Goal: Task Accomplishment & Management: Complete application form

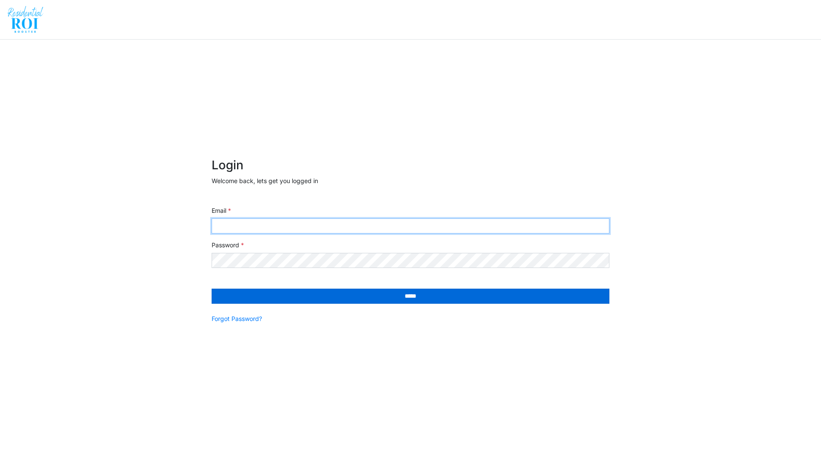
type input "**********"
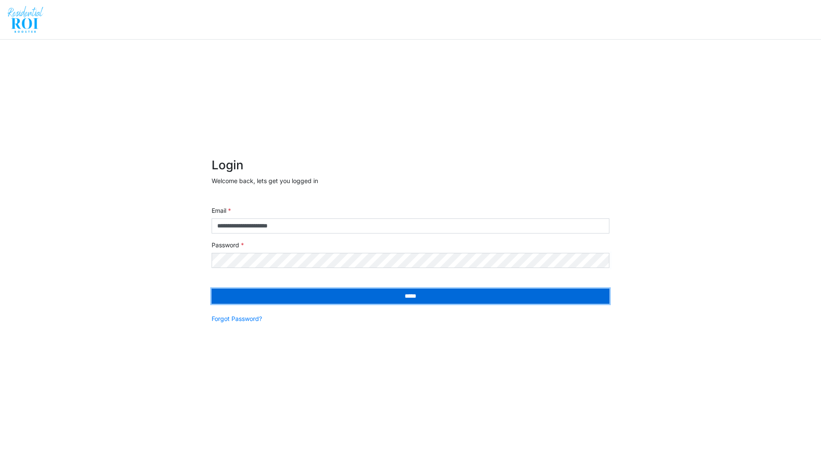
click at [283, 292] on input "*****" at bounding box center [411, 296] width 398 height 15
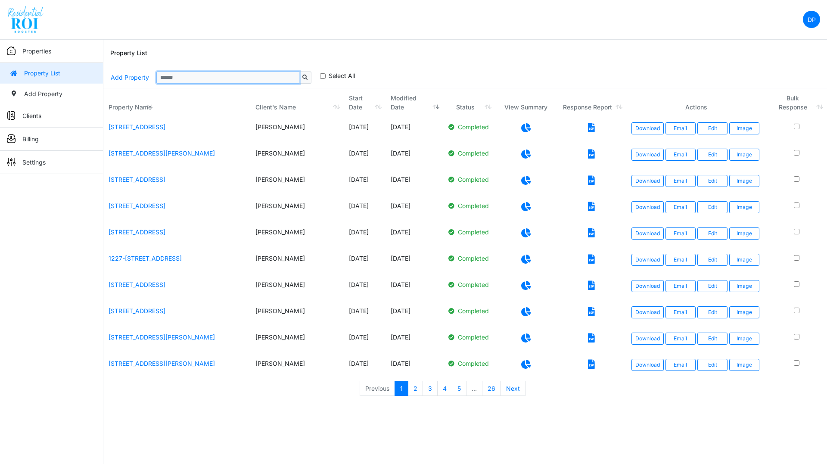
click at [170, 75] on input "Sizing example input" at bounding box center [227, 78] width 143 height 12
click at [134, 78] on link "Add Property" at bounding box center [129, 77] width 39 height 15
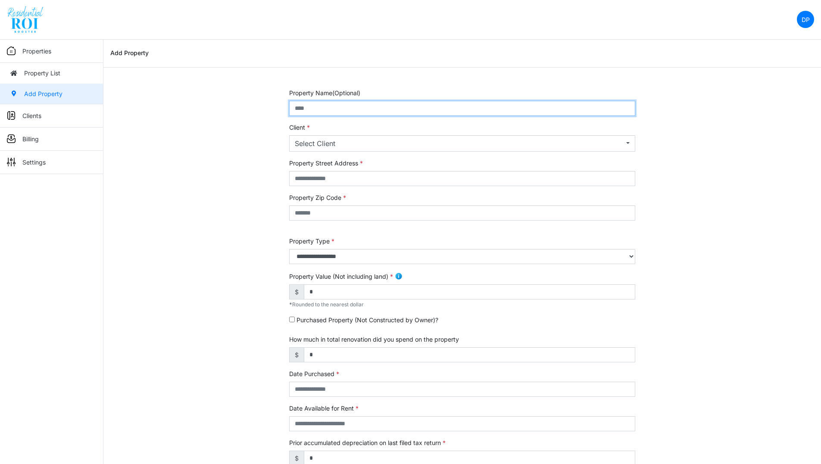
click at [344, 109] on input "text" at bounding box center [462, 108] width 346 height 15
paste input "**********"
drag, startPoint x: 395, startPoint y: 104, endPoint x: 493, endPoint y: 111, distance: 97.6
click at [493, 111] on input "**********" at bounding box center [462, 108] width 346 height 15
type input "**********"
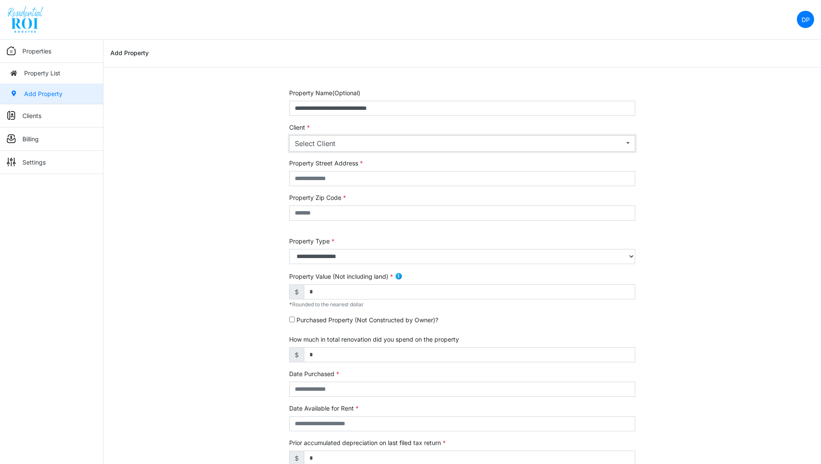
click at [320, 146] on div "Select Client" at bounding box center [459, 143] width 329 height 10
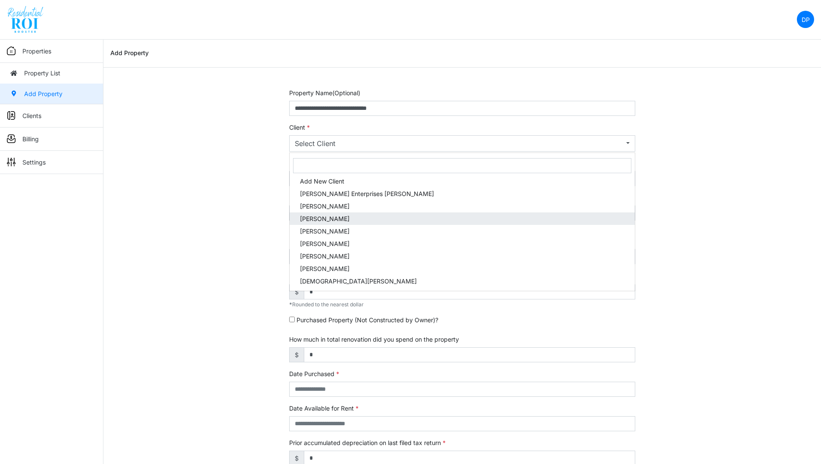
click at [315, 218] on span "Brian Hescock" at bounding box center [325, 218] width 50 height 9
select select "***"
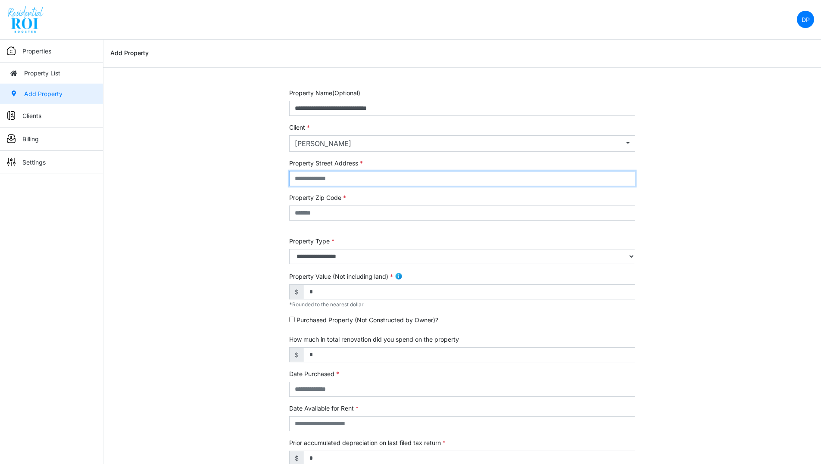
click at [320, 174] on input "text" at bounding box center [462, 178] width 346 height 15
paste input "**********"
type input "**********"
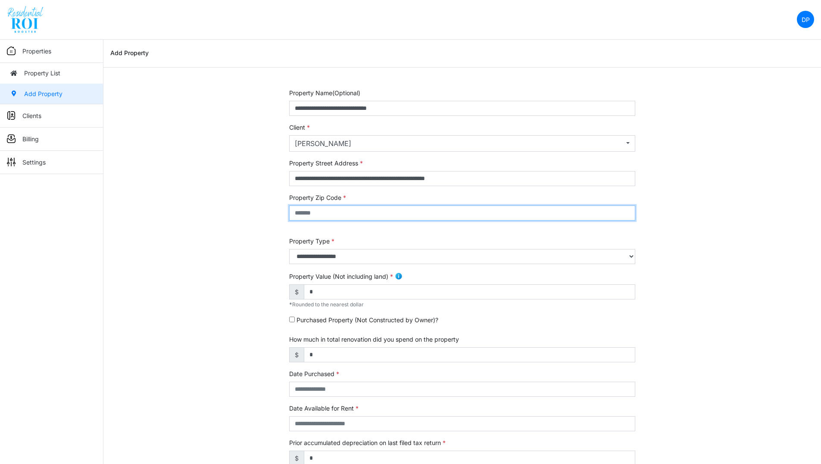
click at [359, 215] on input "text" at bounding box center [462, 212] width 346 height 15
type input "*****"
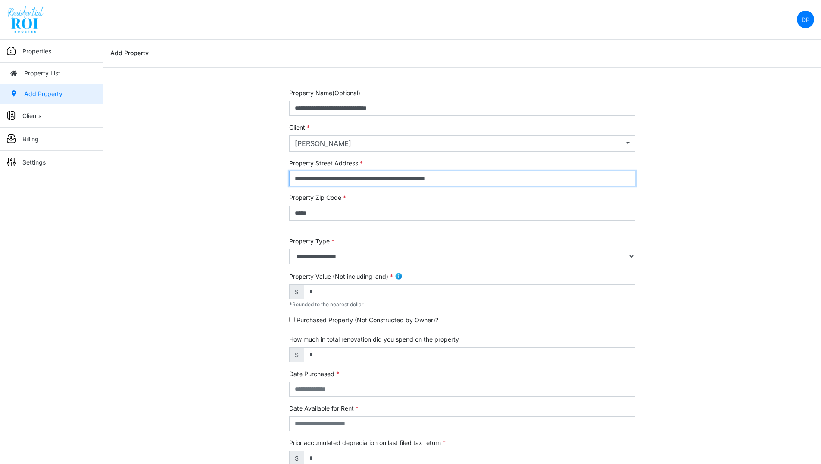
drag, startPoint x: 490, startPoint y: 178, endPoint x: 396, endPoint y: 182, distance: 93.5
click at [396, 182] on input "**********" at bounding box center [462, 178] width 346 height 15
type input "**********"
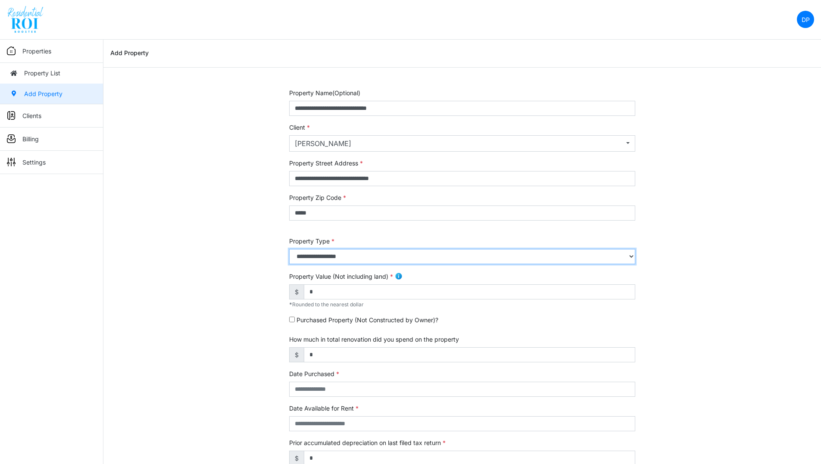
click at [347, 260] on select "**********" at bounding box center [462, 256] width 346 height 15
select select "*"
click at [289, 249] on select "**********" at bounding box center [462, 256] width 346 height 15
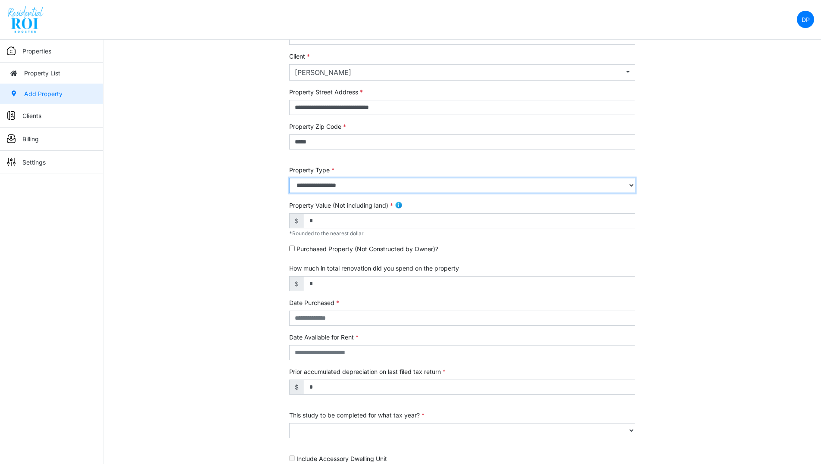
scroll to position [81, 0]
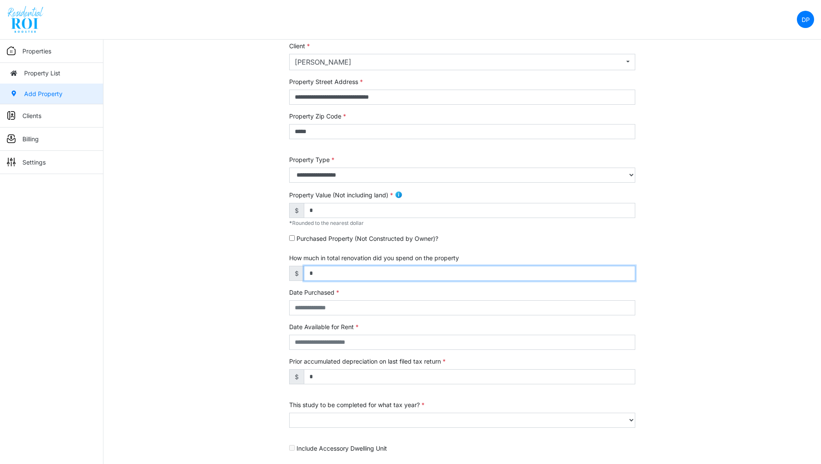
drag, startPoint x: 339, startPoint y: 273, endPoint x: 296, endPoint y: 278, distance: 44.2
click at [296, 278] on div "$ *" at bounding box center [462, 273] width 346 height 15
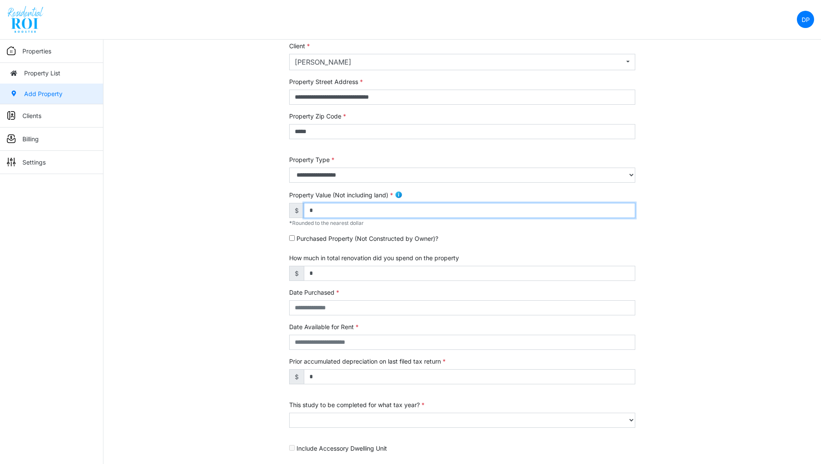
drag, startPoint x: 343, startPoint y: 207, endPoint x: 334, endPoint y: 207, distance: 8.6
click at [334, 207] on input "*" at bounding box center [469, 210] width 331 height 15
type input "*******"
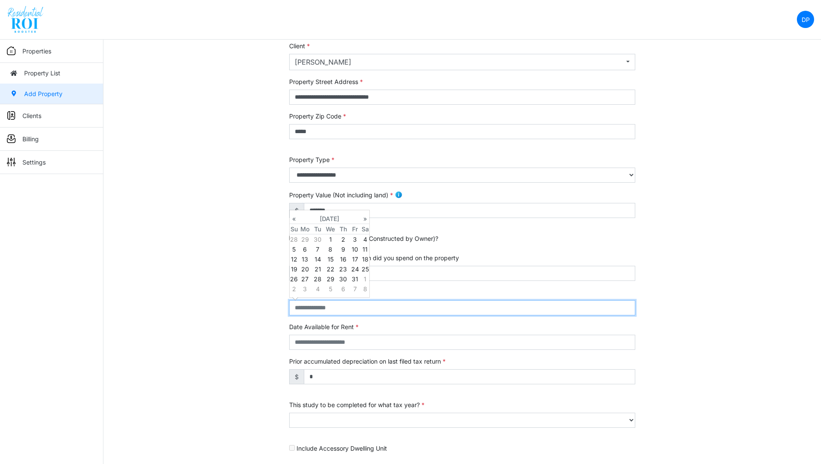
click at [341, 305] on input "text" at bounding box center [462, 307] width 346 height 15
type input "**********"
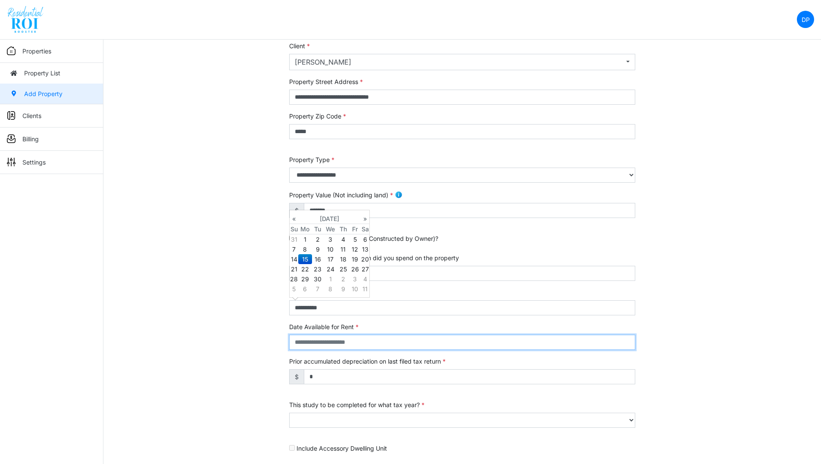
type input "**********"
click at [526, 341] on input "**********" at bounding box center [462, 342] width 346 height 15
select select "****"
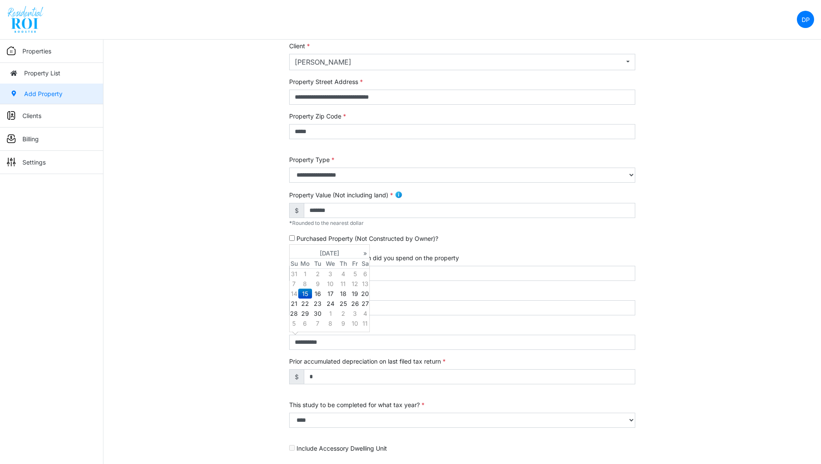
click at [699, 320] on div "**********" at bounding box center [461, 277] width 717 height 540
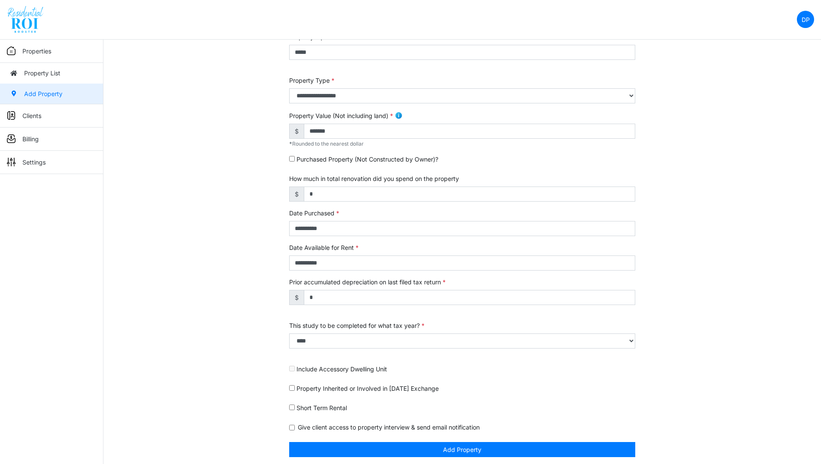
scroll to position [164, 0]
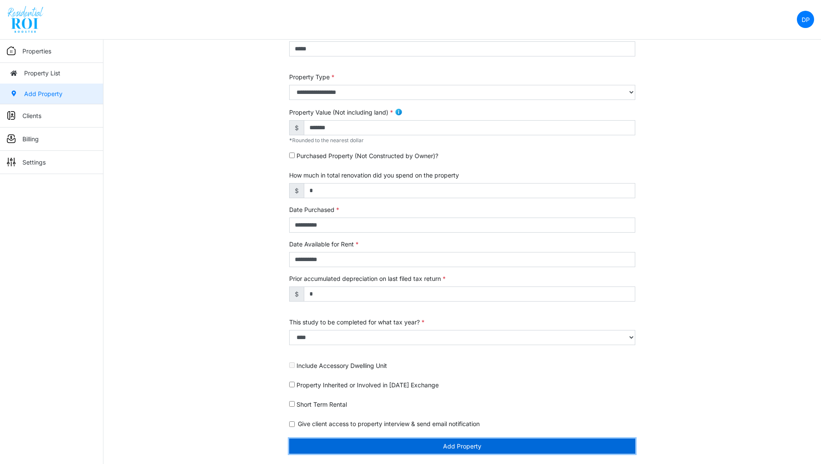
click at [541, 441] on button "Add Property" at bounding box center [462, 446] width 346 height 15
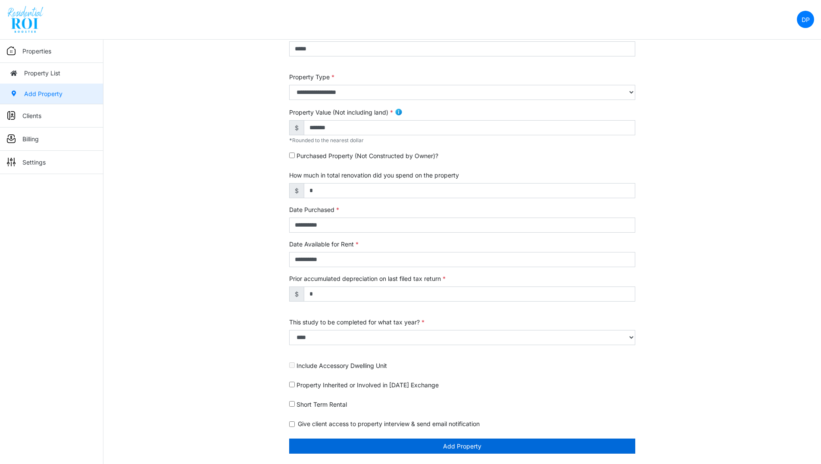
scroll to position [137, 0]
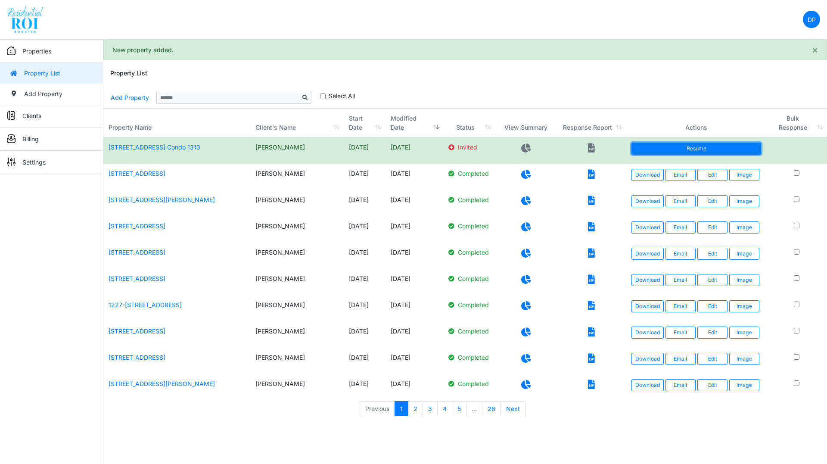
click at [708, 147] on link "Resume" at bounding box center [697, 149] width 130 height 12
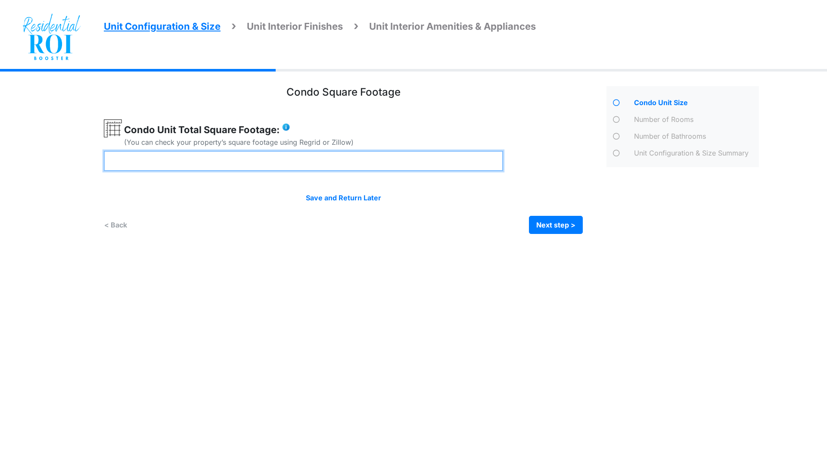
click at [312, 155] on input "number" at bounding box center [303, 161] width 399 height 20
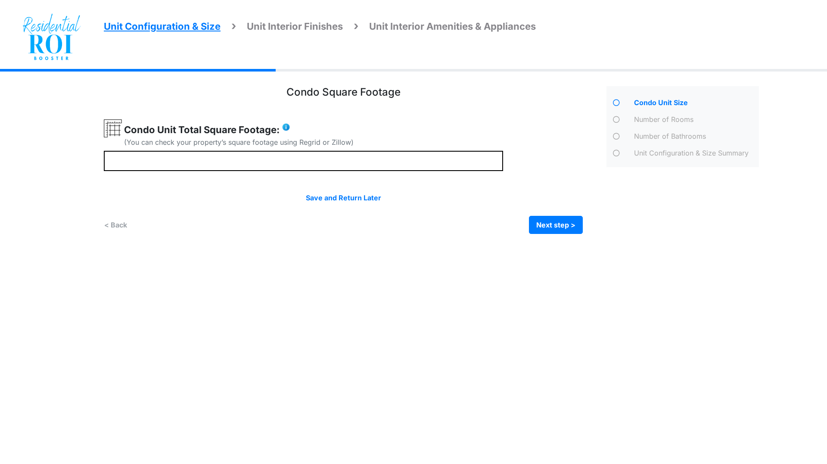
click at [499, 247] on html "Unit Configuration & Size Unit Interior Finishes Unit Interior Amenities & Appl…" at bounding box center [413, 123] width 827 height 247
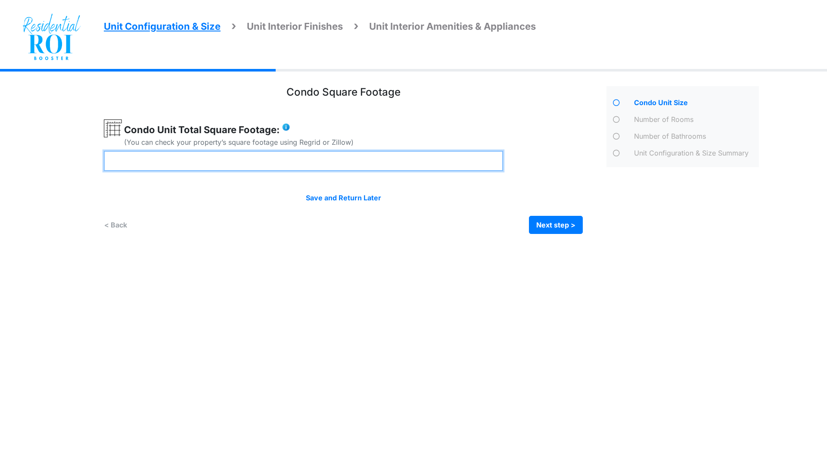
click at [311, 164] on input "number" at bounding box center [303, 161] width 399 height 20
type input "***"
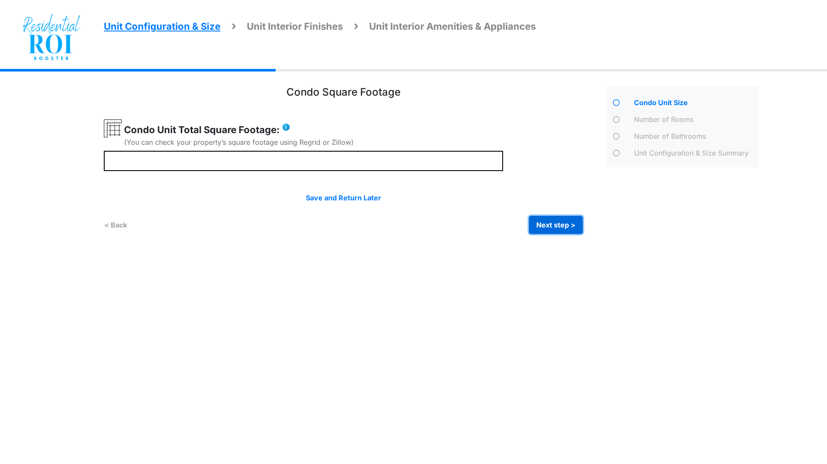
click at [540, 221] on button "Next step >" at bounding box center [556, 225] width 54 height 18
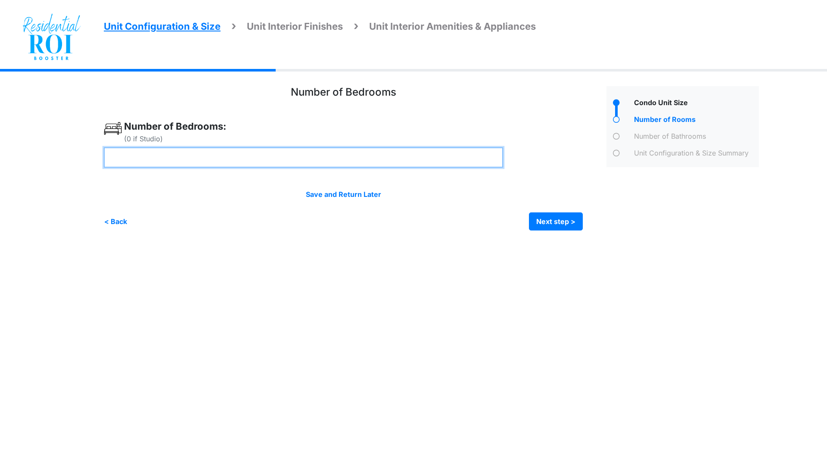
click at [246, 159] on input "number" at bounding box center [303, 157] width 399 height 20
type input "*"
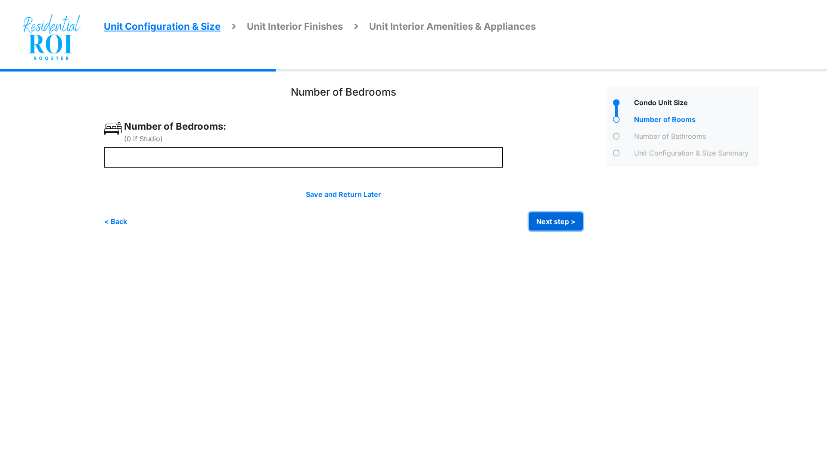
click at [540, 219] on button "Next step >" at bounding box center [556, 221] width 54 height 18
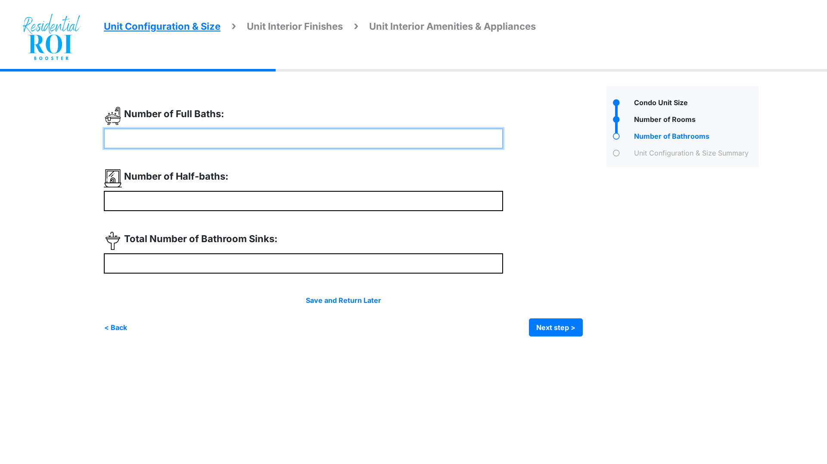
click at [266, 140] on input "number" at bounding box center [303, 138] width 399 height 20
type input "*"
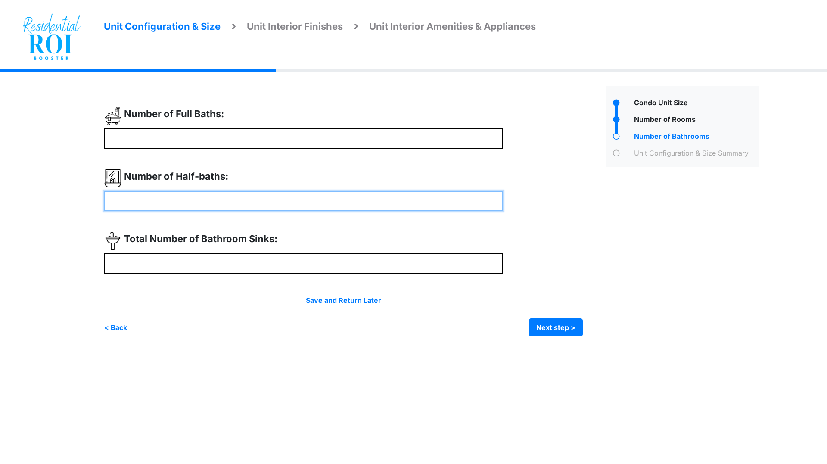
type input "*"
click at [234, 201] on input "number" at bounding box center [303, 201] width 399 height 20
type input "*"
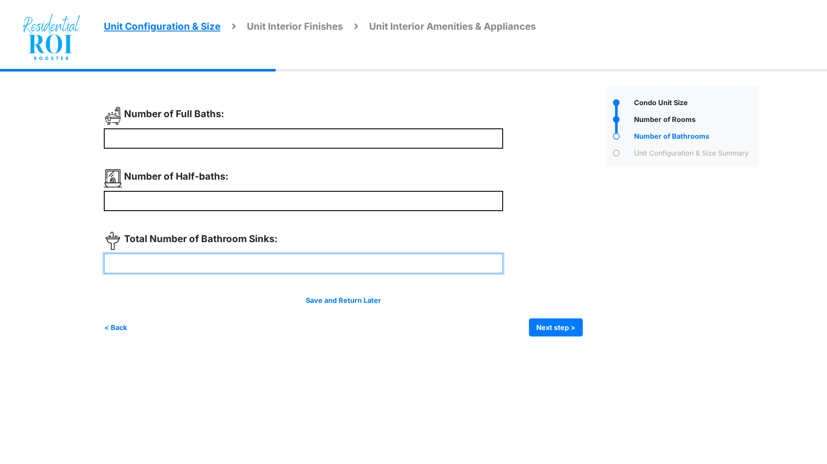
type input "*"
click at [221, 262] on input "number" at bounding box center [303, 263] width 399 height 20
type input "*"
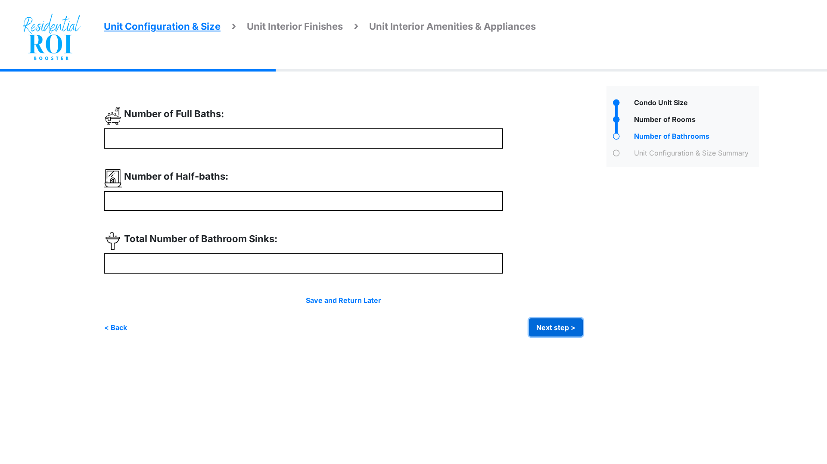
type input "*"
click at [548, 324] on button "Next step >" at bounding box center [556, 327] width 54 height 18
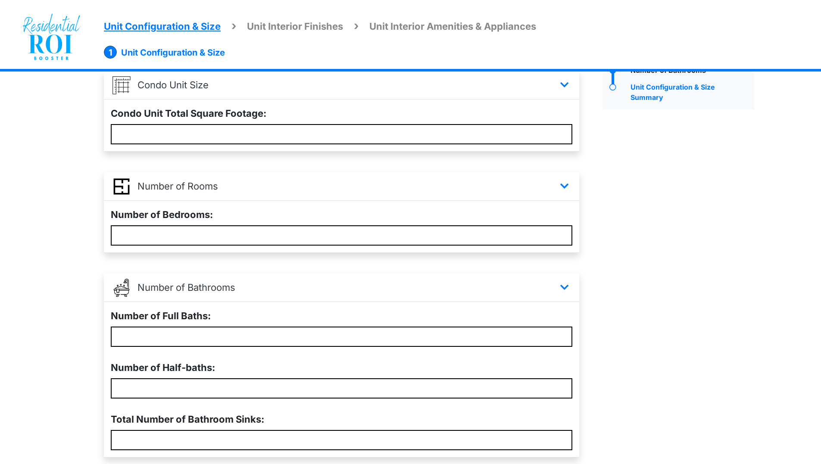
scroll to position [131, 0]
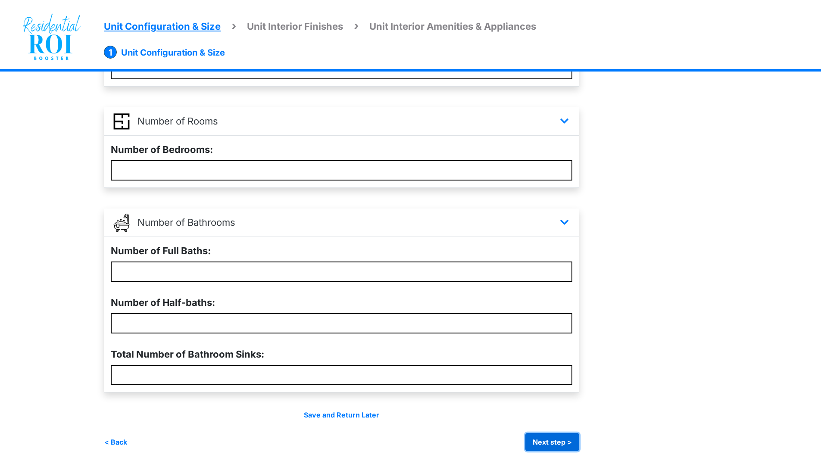
click at [557, 441] on button "Next step >" at bounding box center [552, 442] width 54 height 18
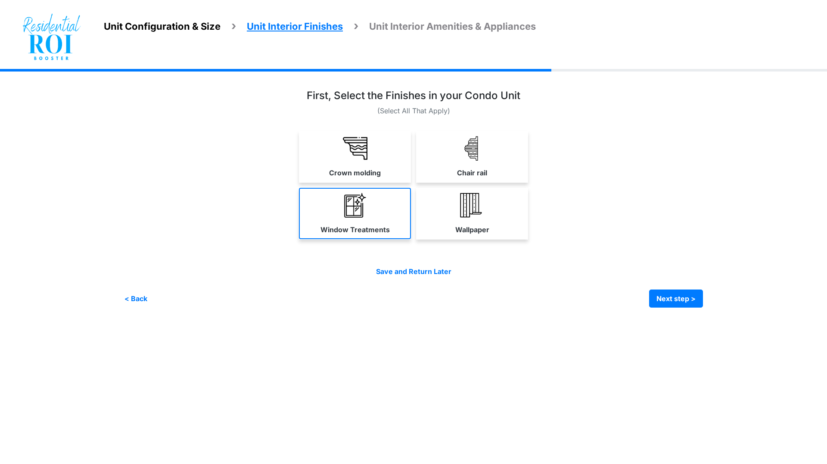
click at [335, 220] on link "Window Treatments" at bounding box center [355, 213] width 112 height 51
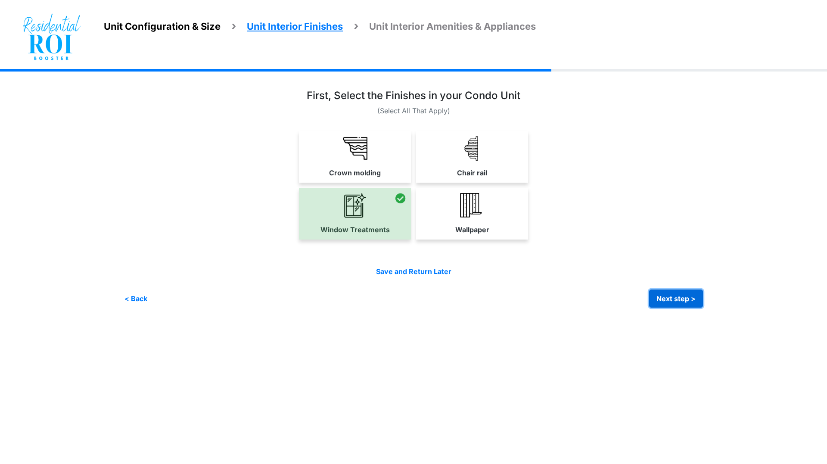
click at [694, 302] on button "Next step >" at bounding box center [676, 298] width 54 height 18
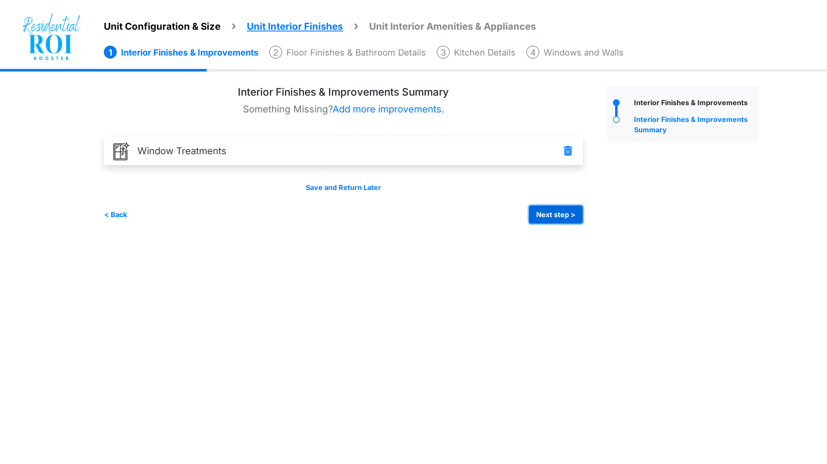
click at [553, 215] on button "Next step >" at bounding box center [556, 214] width 54 height 18
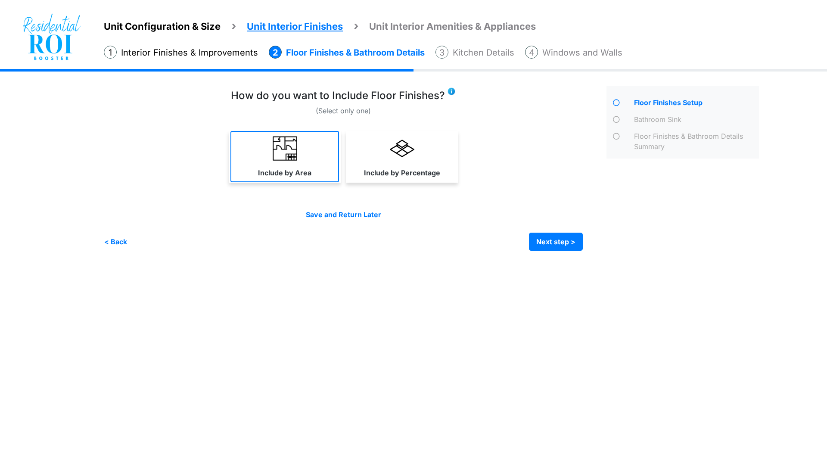
click at [295, 155] on img at bounding box center [285, 148] width 25 height 25
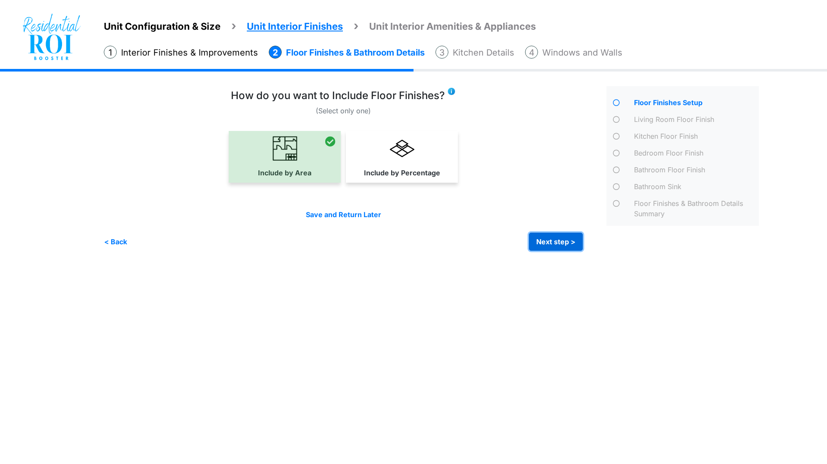
click at [543, 237] on button "Next step >" at bounding box center [556, 242] width 54 height 18
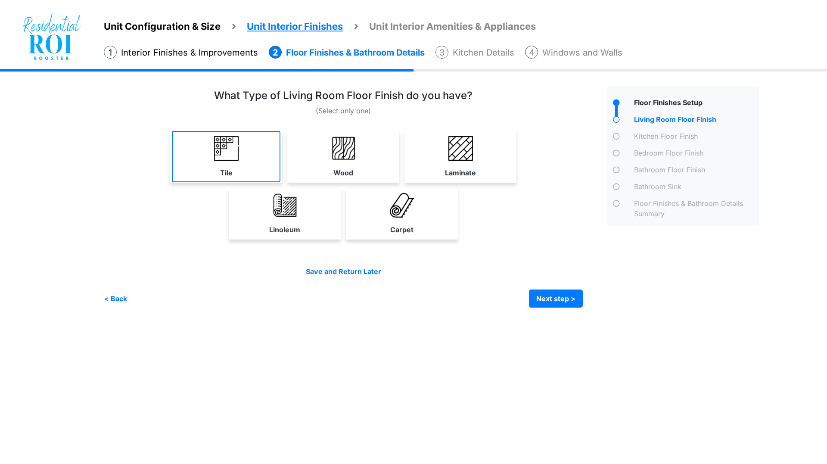
click at [237, 149] on img at bounding box center [226, 148] width 25 height 25
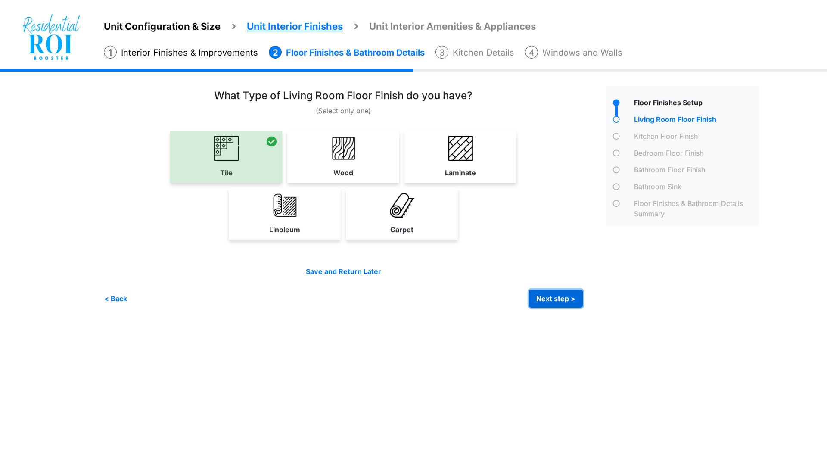
click at [541, 293] on button "Next step >" at bounding box center [556, 298] width 54 height 18
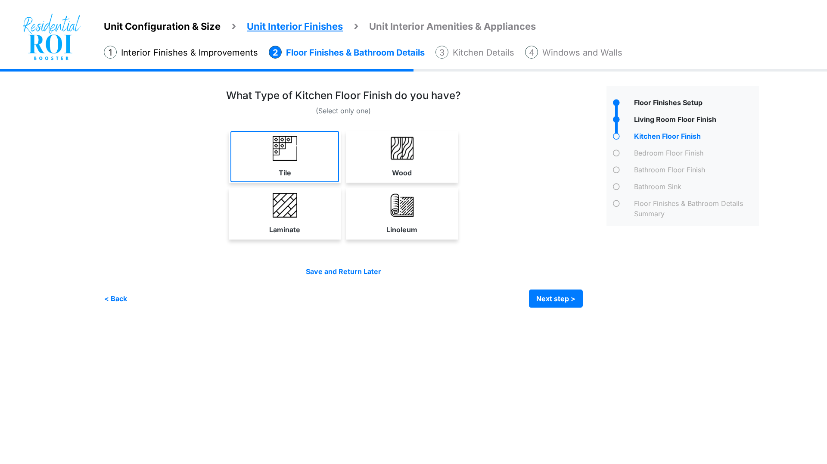
click at [280, 155] on img at bounding box center [285, 148] width 25 height 25
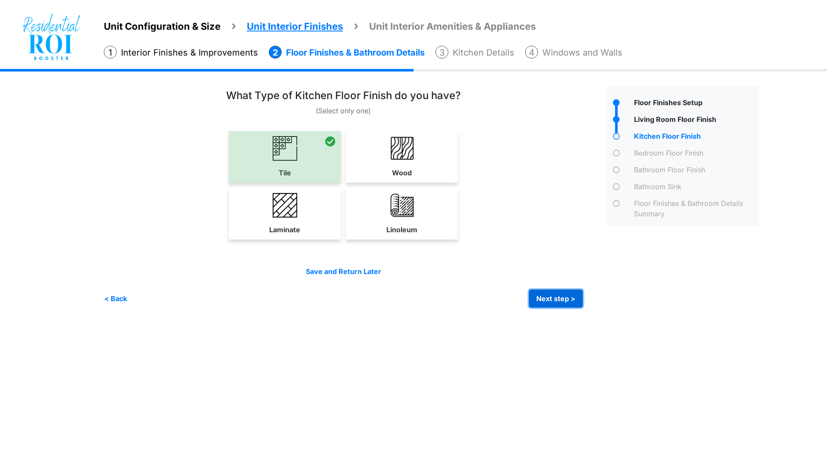
click at [548, 298] on button "Next step >" at bounding box center [556, 298] width 54 height 18
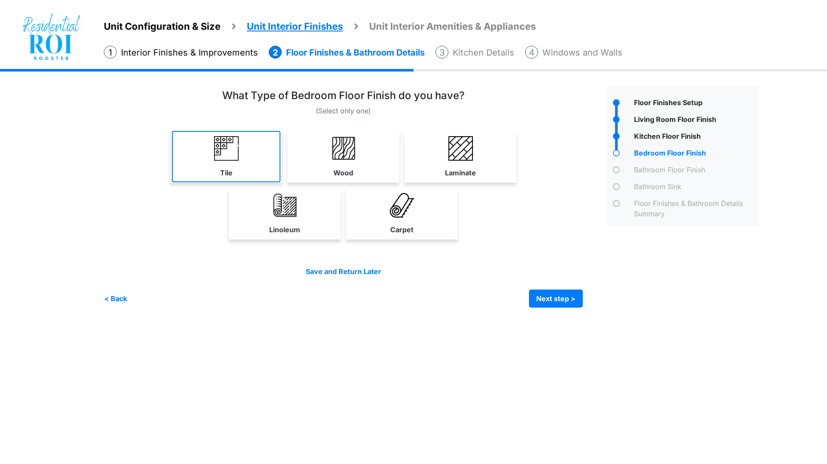
click at [242, 157] on link "Tile" at bounding box center [226, 156] width 109 height 51
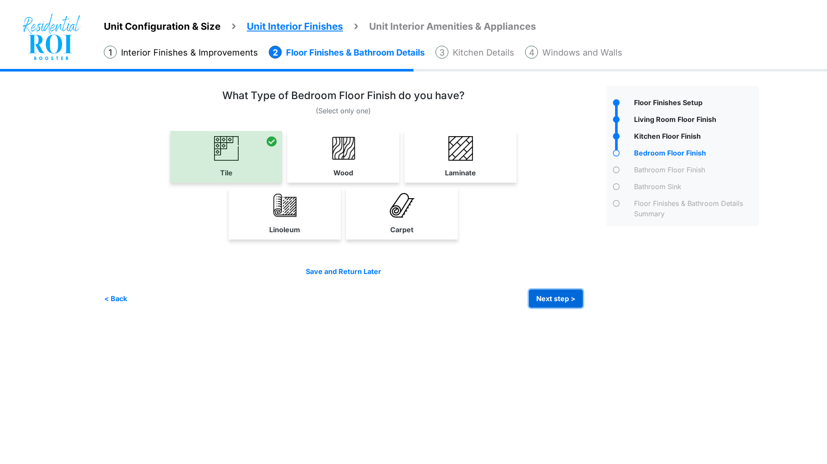
click at [552, 293] on button "Next step >" at bounding box center [556, 298] width 54 height 18
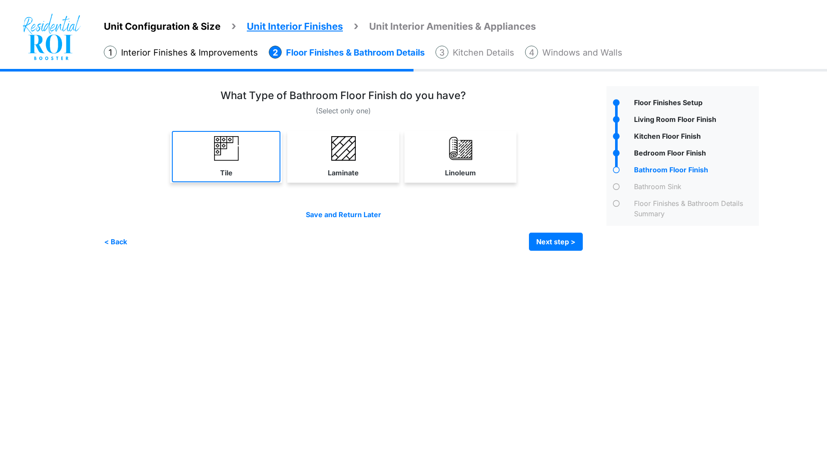
click at [248, 155] on link "Tile" at bounding box center [226, 156] width 109 height 51
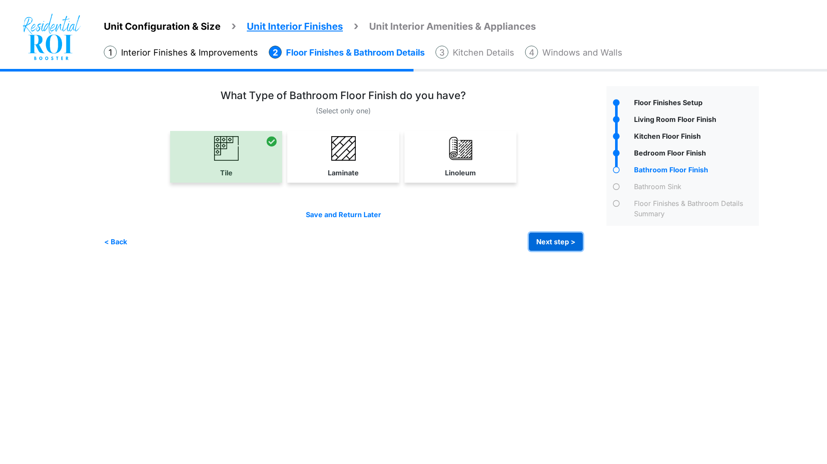
click at [561, 243] on button "Next step >" at bounding box center [556, 242] width 54 height 18
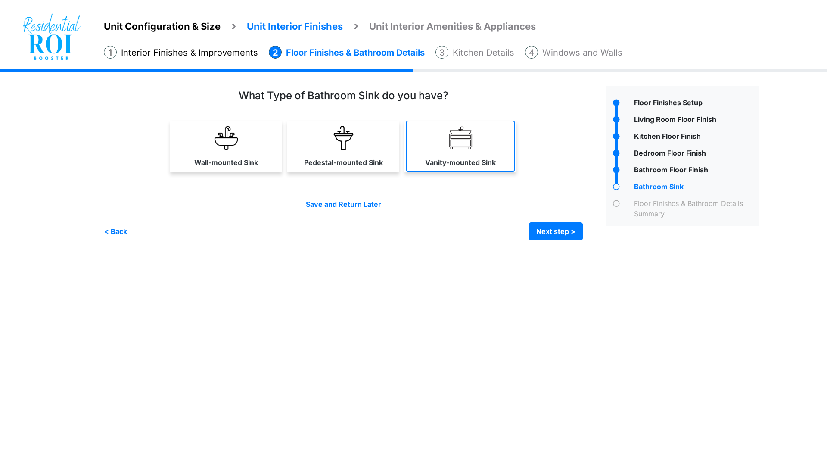
click at [451, 157] on label "Vanity-mounted Sink" at bounding box center [460, 162] width 71 height 10
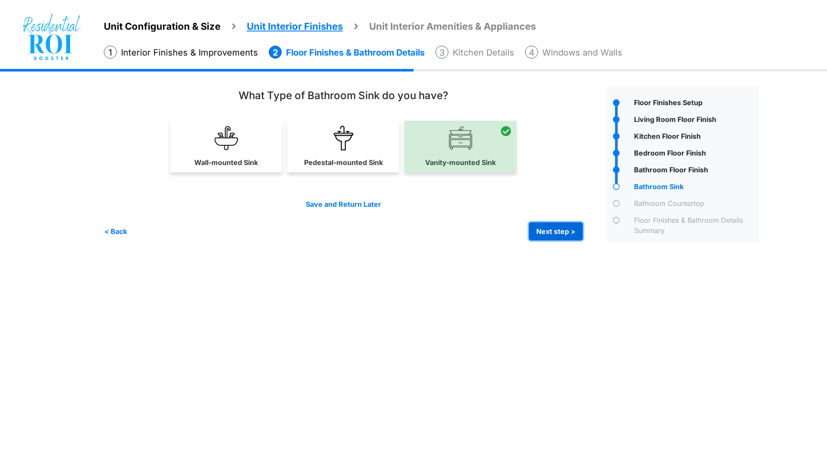
click at [542, 231] on button "Next step >" at bounding box center [556, 231] width 54 height 18
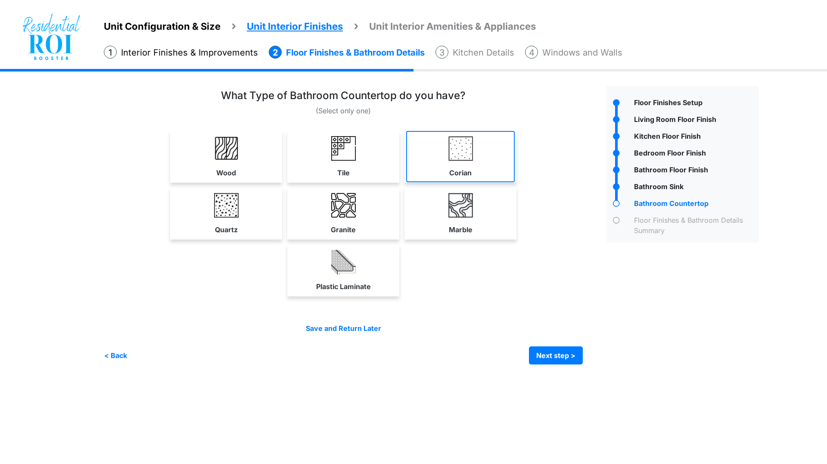
click at [447, 147] on link "Corian" at bounding box center [460, 156] width 109 height 51
select select "*"
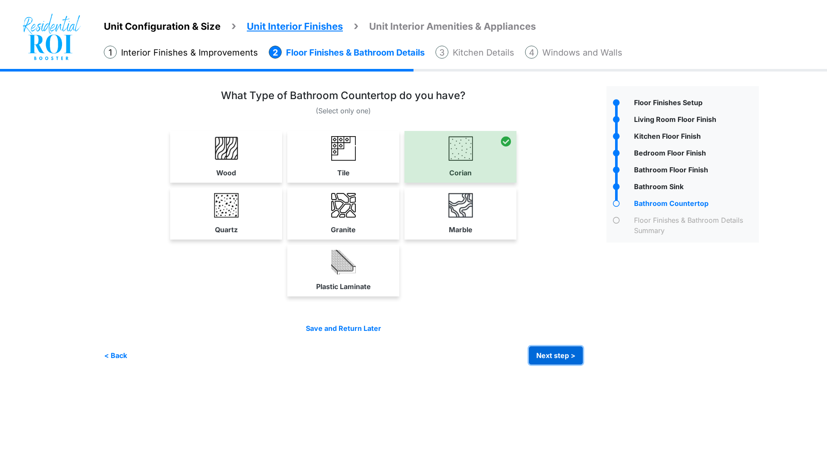
click at [538, 349] on button "Next step >" at bounding box center [556, 355] width 54 height 18
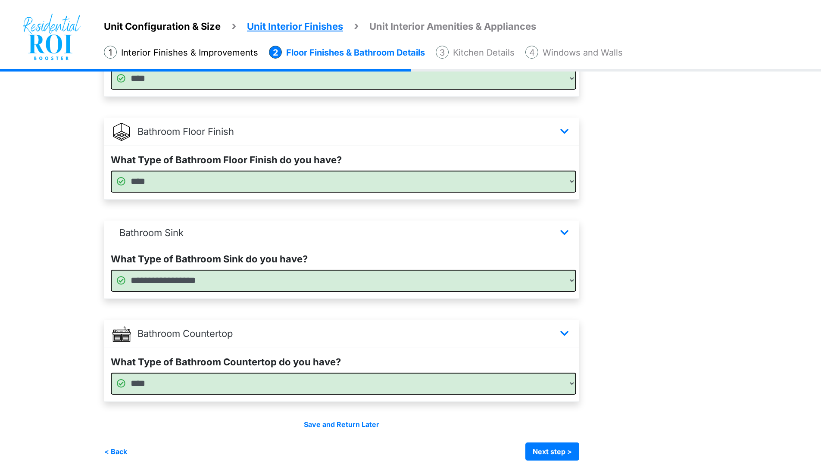
scroll to position [441, 0]
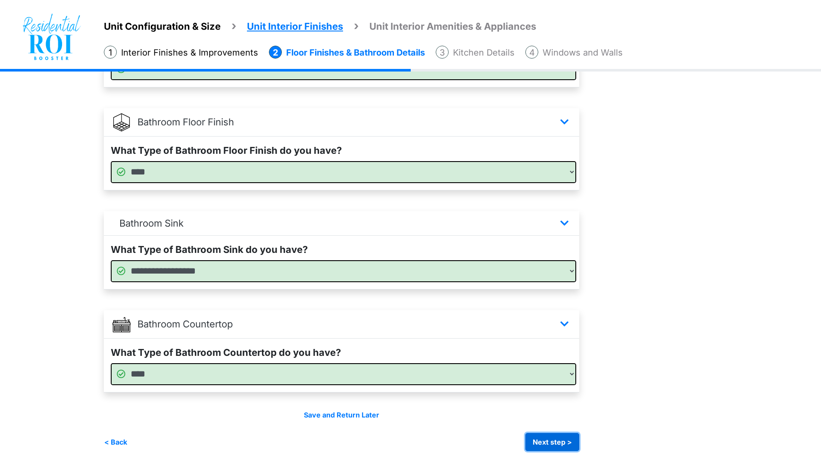
click at [567, 438] on button "Next step >" at bounding box center [552, 442] width 54 height 18
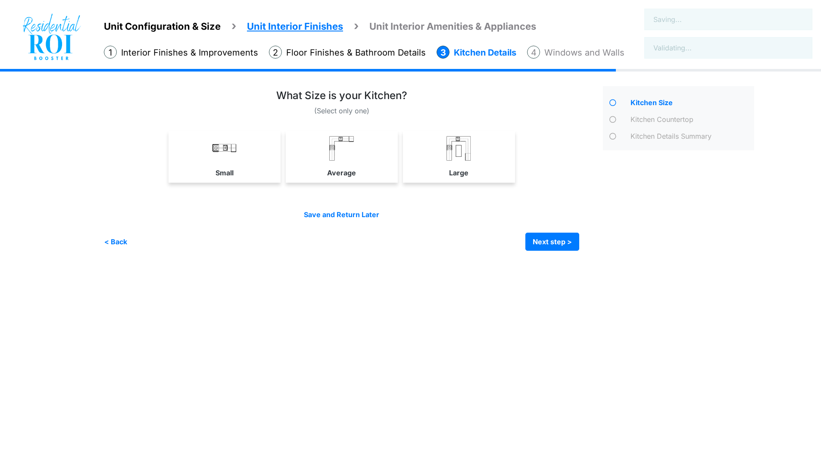
scroll to position [0, 0]
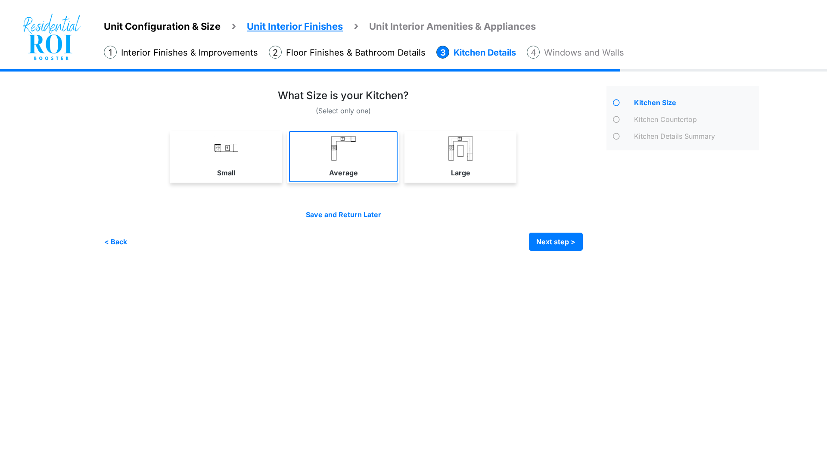
click at [336, 163] on link "Average" at bounding box center [343, 156] width 109 height 51
select select "*"
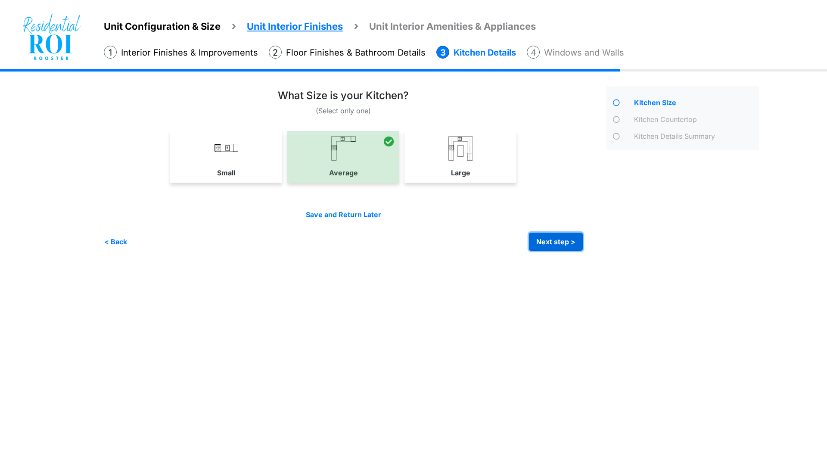
click at [536, 239] on button "Next step >" at bounding box center [556, 242] width 54 height 18
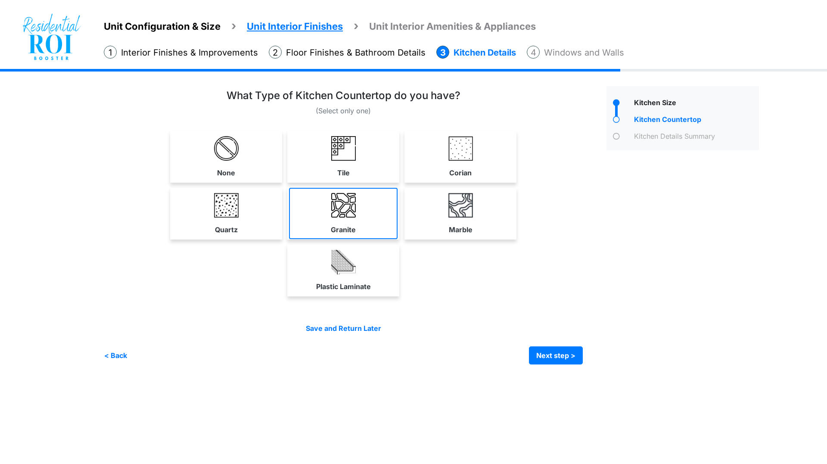
click at [356, 208] on link "Granite" at bounding box center [343, 213] width 109 height 51
select select "*"
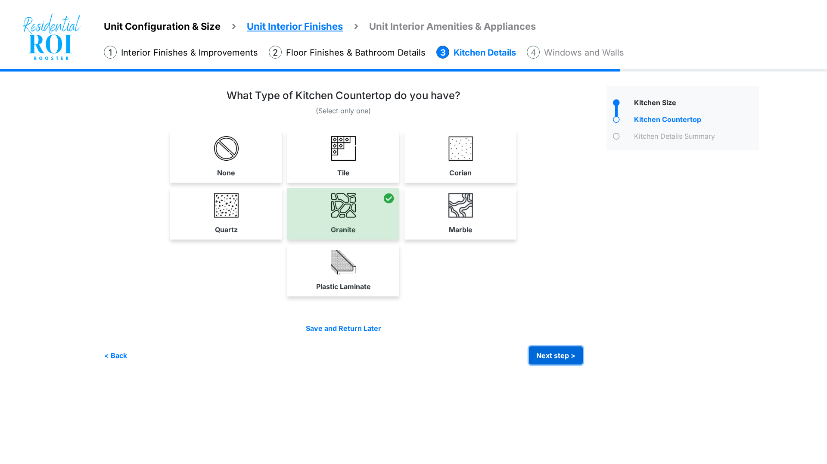
click at [544, 349] on button "Next step >" at bounding box center [556, 355] width 54 height 18
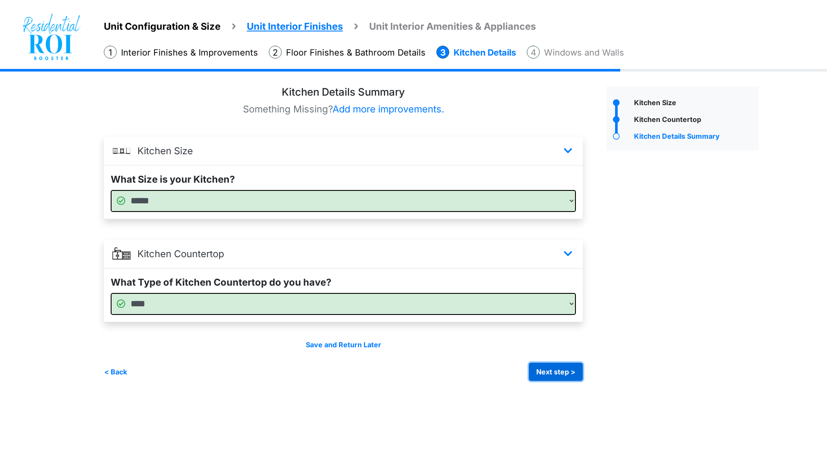
click at [548, 371] on button "Next step >" at bounding box center [556, 372] width 54 height 18
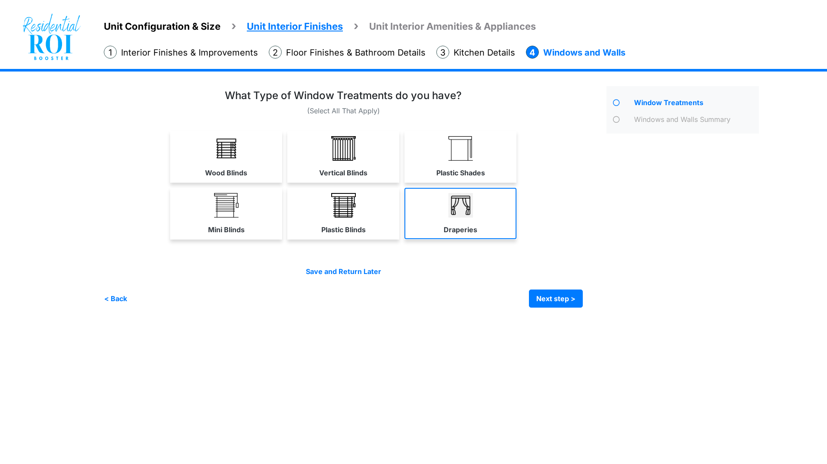
click at [468, 221] on link "Draperies" at bounding box center [461, 213] width 112 height 51
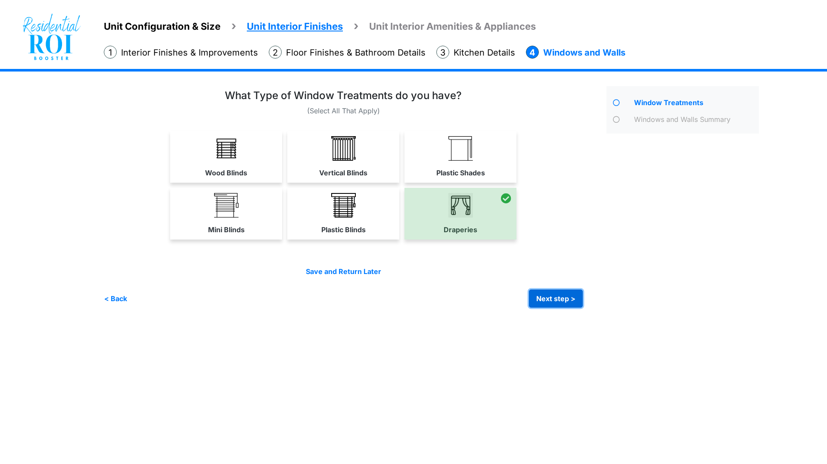
click at [547, 294] on button "Next step >" at bounding box center [556, 298] width 54 height 18
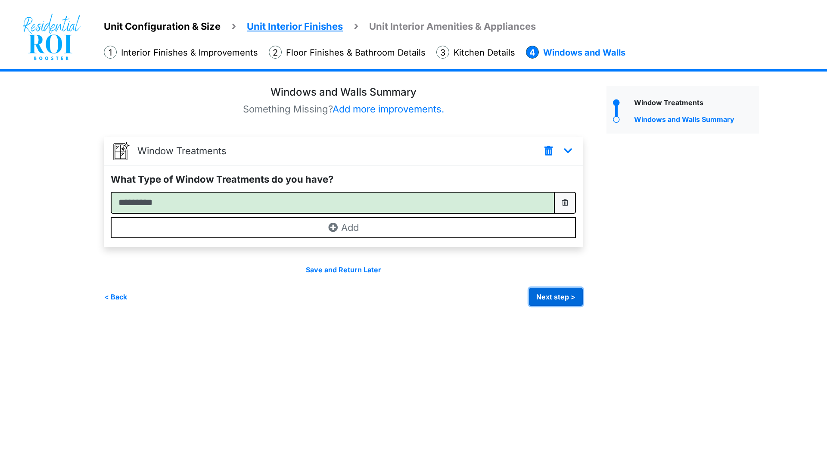
click at [545, 296] on button "Next step >" at bounding box center [556, 297] width 54 height 18
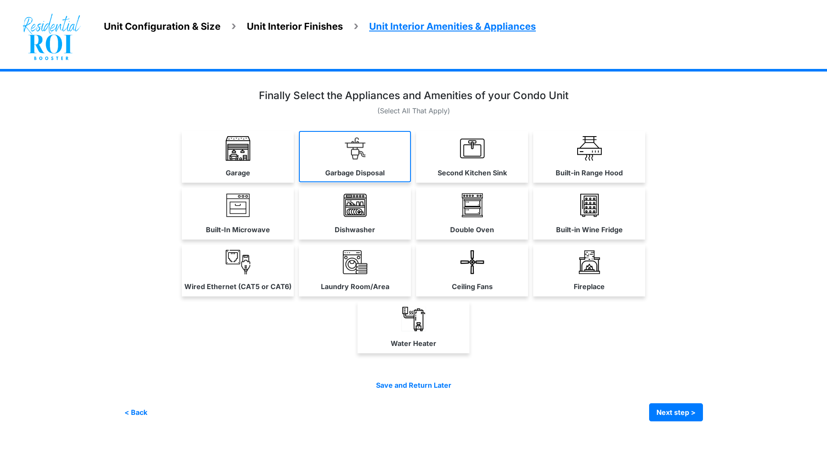
click at [364, 154] on img at bounding box center [355, 148] width 25 height 25
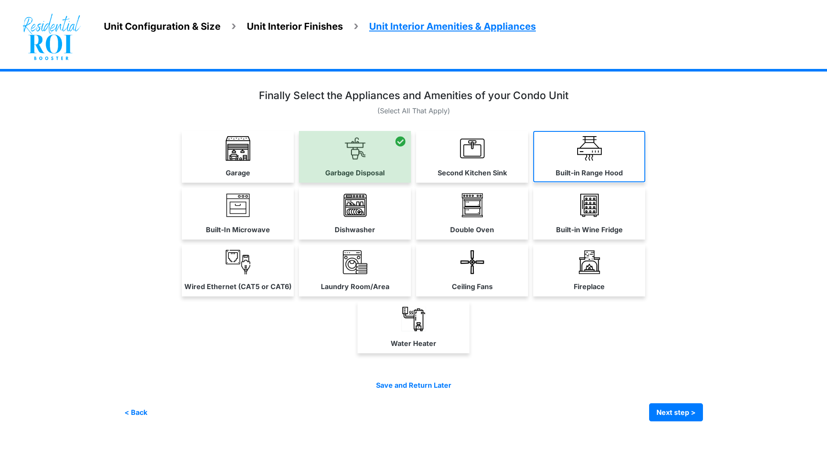
click at [581, 156] on img at bounding box center [589, 148] width 25 height 25
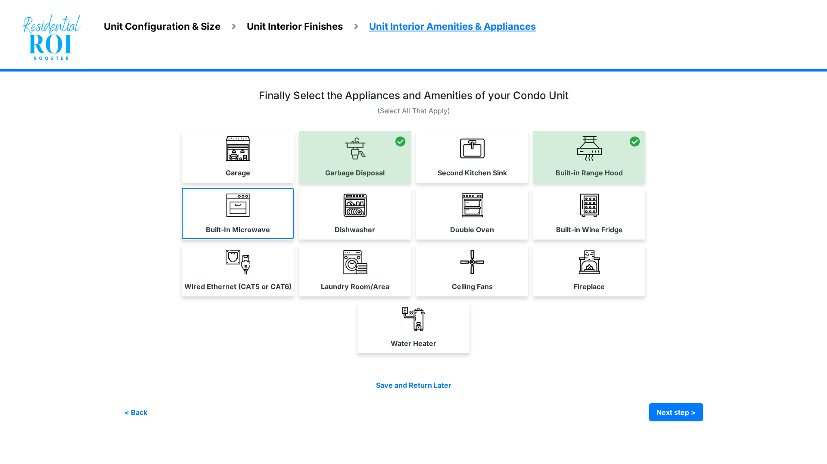
click at [248, 207] on img at bounding box center [238, 205] width 25 height 25
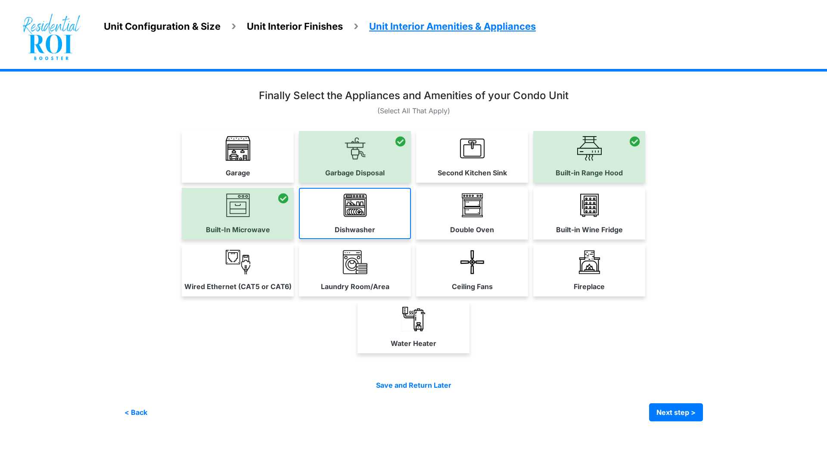
click at [369, 215] on link "Dishwasher" at bounding box center [355, 213] width 112 height 51
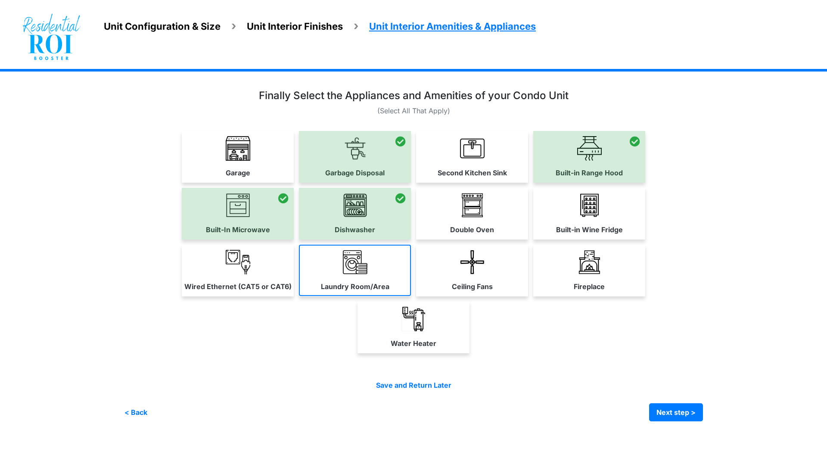
click at [359, 259] on img at bounding box center [355, 262] width 25 height 25
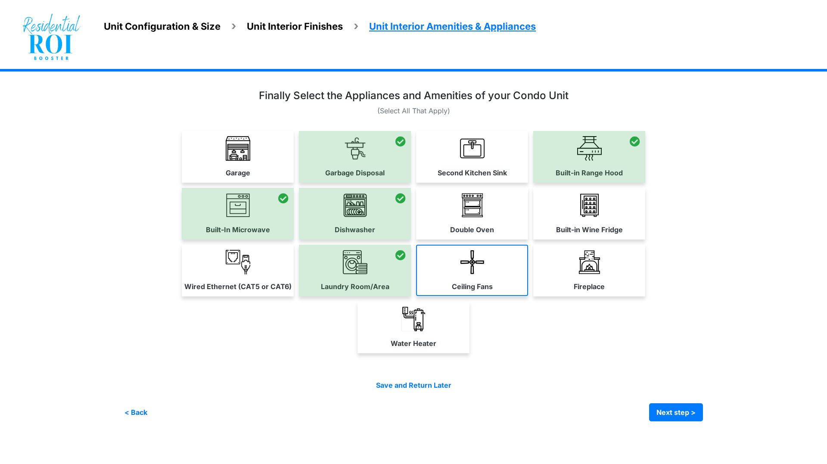
click at [469, 252] on img at bounding box center [472, 262] width 25 height 25
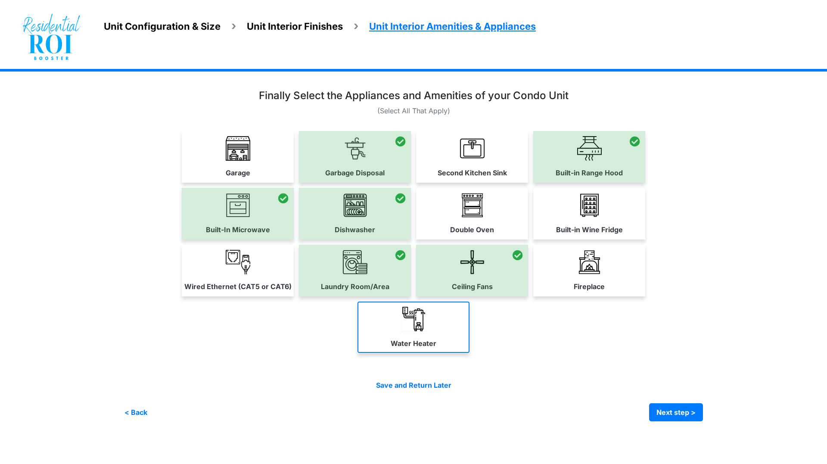
click at [396, 322] on link "Water Heater" at bounding box center [414, 327] width 112 height 51
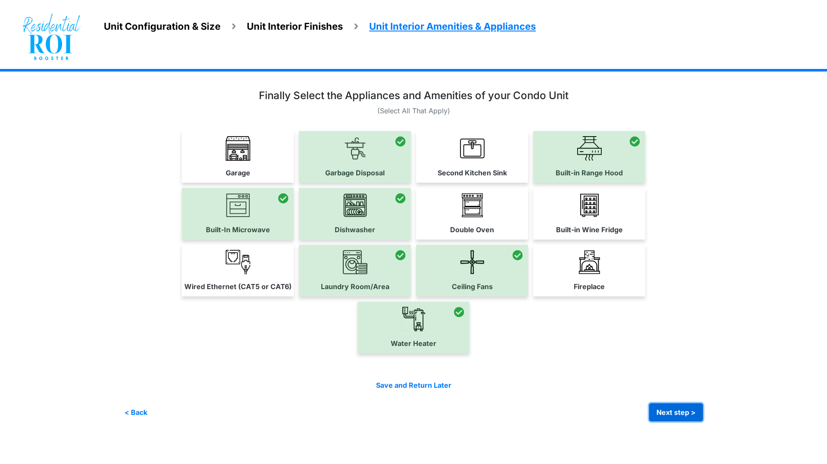
click at [668, 412] on button "Next step >" at bounding box center [676, 412] width 54 height 18
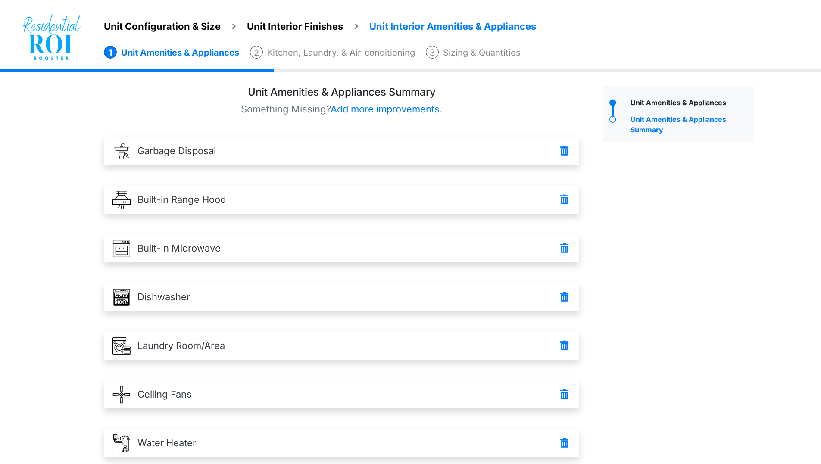
scroll to position [65, 0]
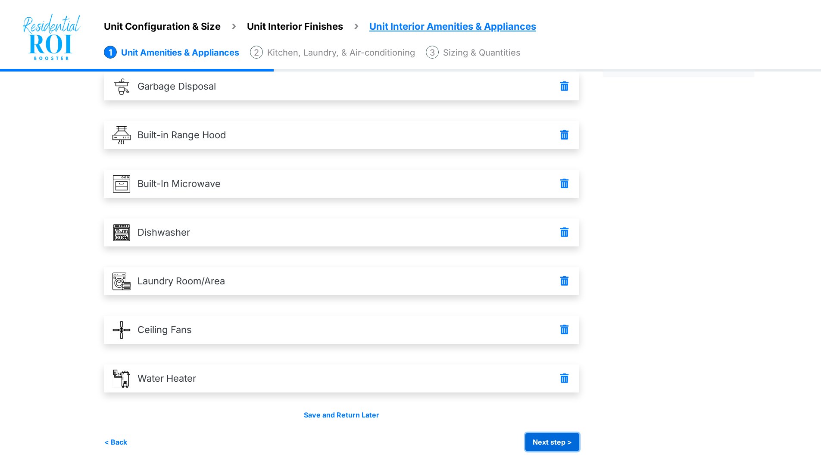
click at [568, 436] on button "Next step >" at bounding box center [552, 442] width 54 height 18
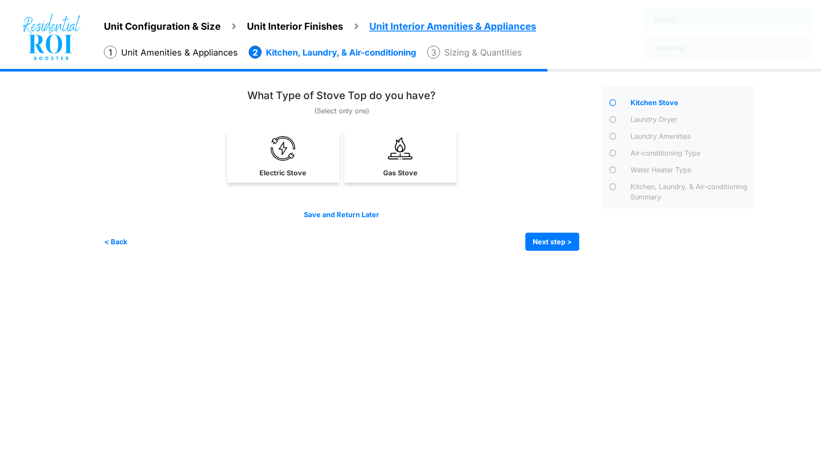
scroll to position [0, 0]
click at [279, 143] on img at bounding box center [285, 148] width 25 height 25
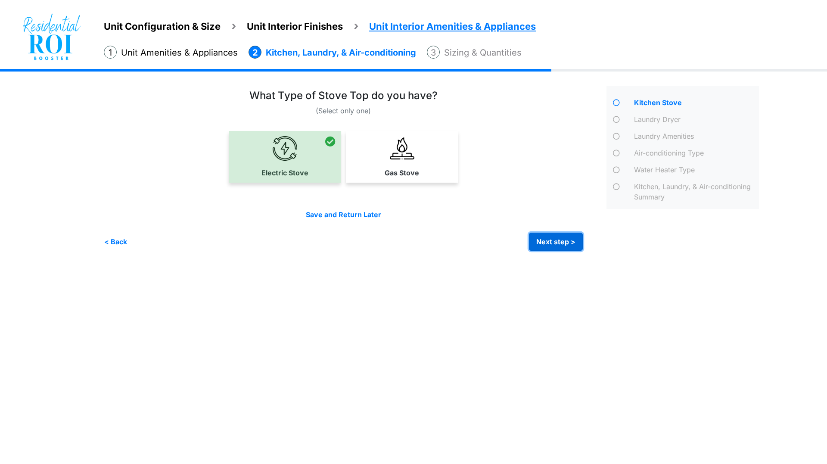
click at [548, 241] on button "Next step >" at bounding box center [556, 242] width 54 height 18
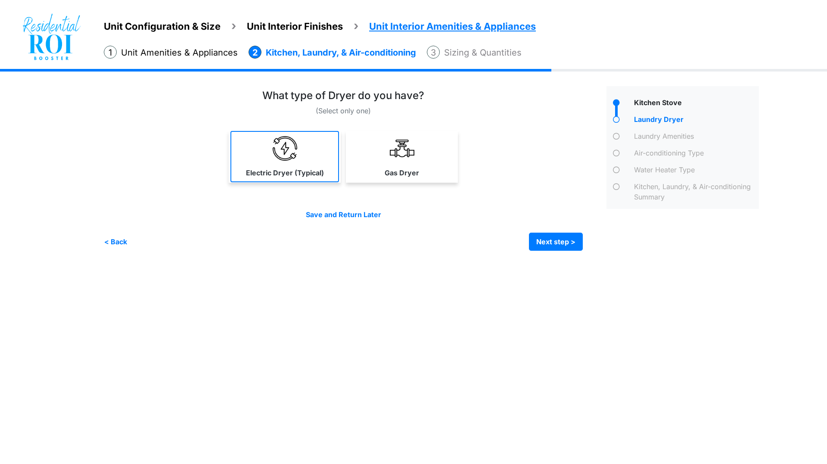
click at [273, 157] on img at bounding box center [285, 148] width 25 height 25
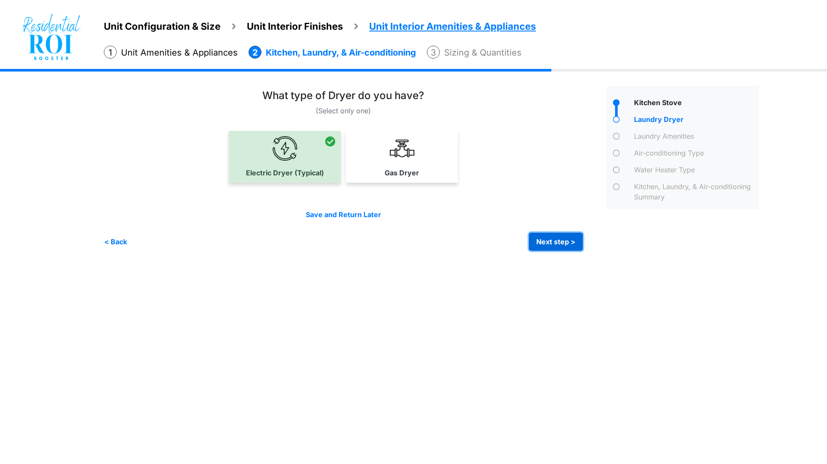
click at [536, 237] on button "Next step >" at bounding box center [556, 242] width 54 height 18
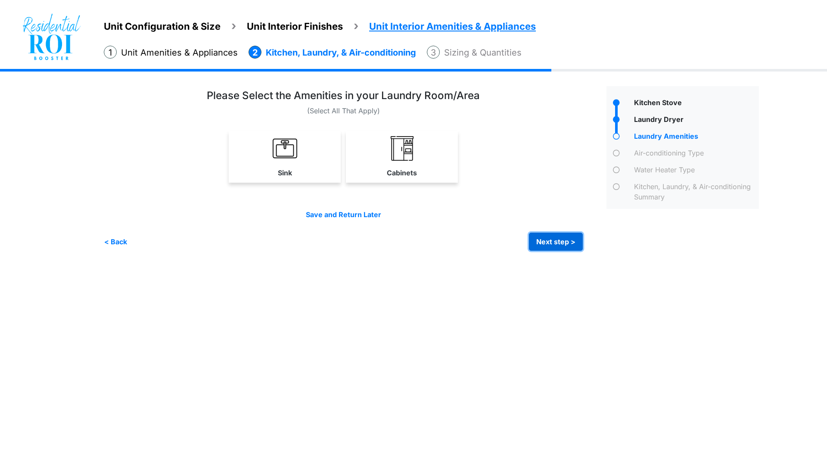
click at [552, 237] on button "Next step >" at bounding box center [556, 242] width 54 height 18
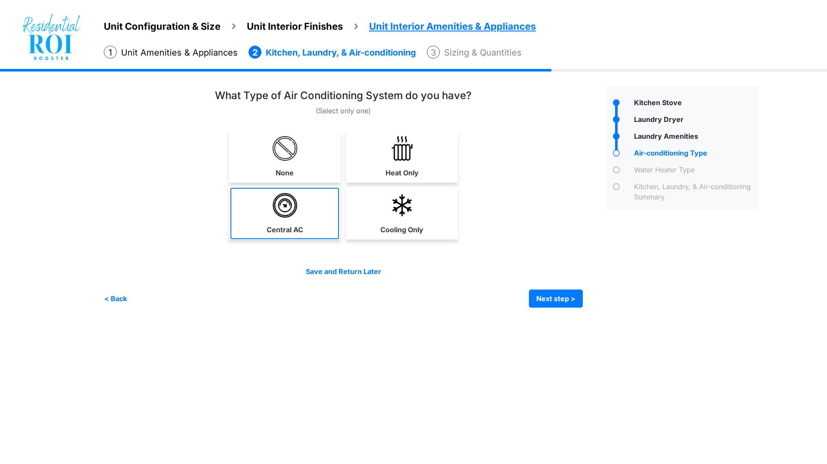
click at [310, 215] on link "Central AC" at bounding box center [284, 213] width 109 height 51
select select "*"
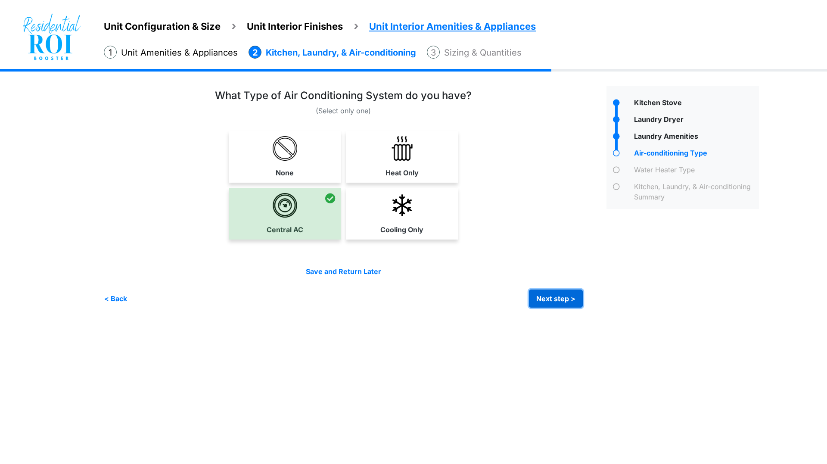
click at [547, 294] on button "Next step >" at bounding box center [556, 298] width 54 height 18
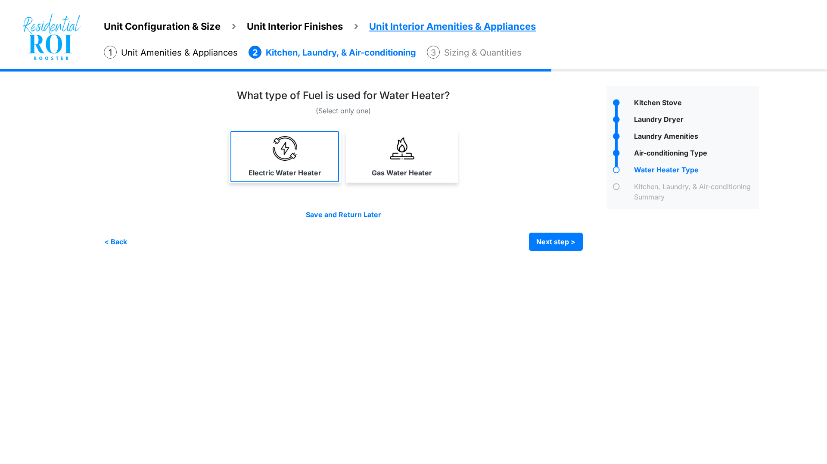
click at [283, 144] on img at bounding box center [285, 148] width 25 height 25
select select "*"
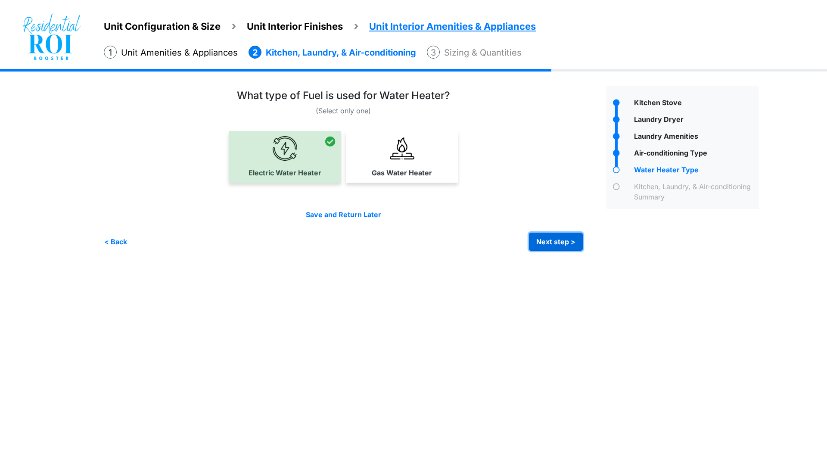
click at [543, 241] on button "Next step >" at bounding box center [556, 242] width 54 height 18
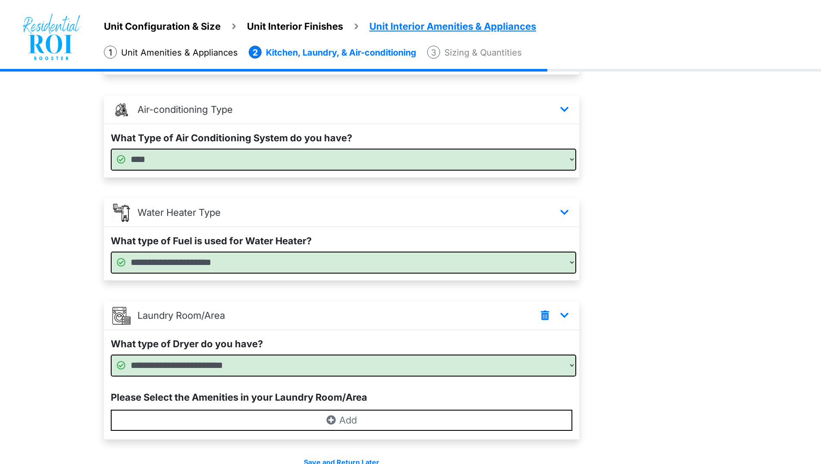
scroll to position [192, 0]
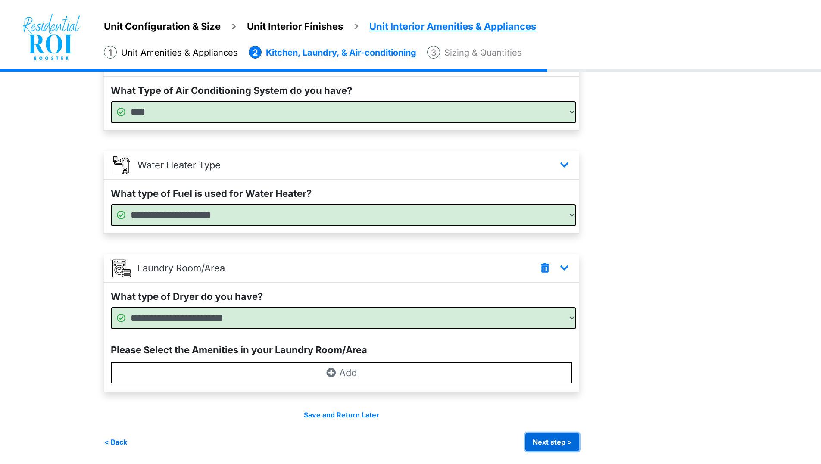
click at [558, 437] on button "Next step >" at bounding box center [552, 442] width 54 height 18
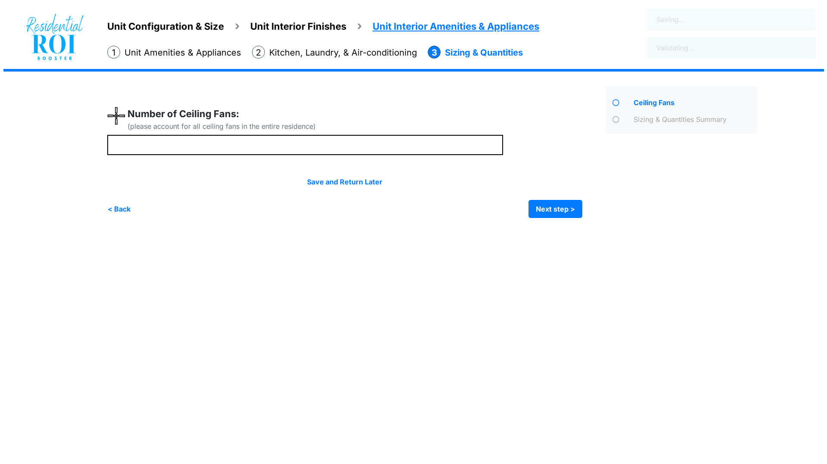
scroll to position [0, 0]
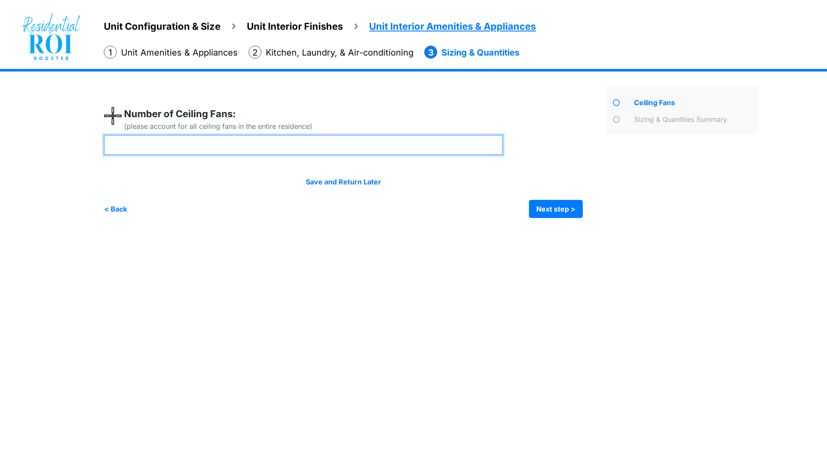
click at [407, 144] on input "number" at bounding box center [303, 145] width 399 height 20
type input "*"
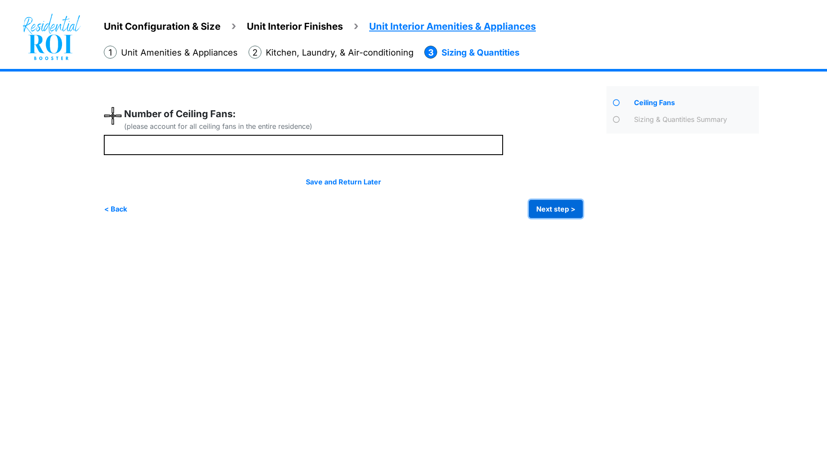
type input "*"
click at [551, 205] on button "Next step >" at bounding box center [556, 209] width 54 height 18
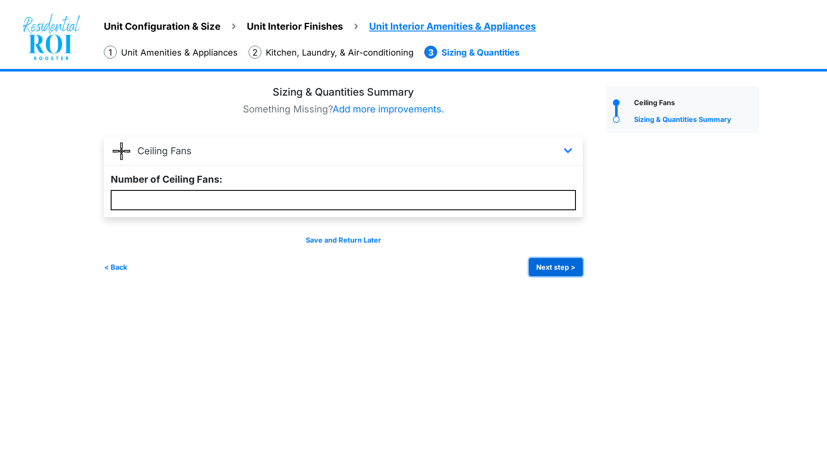
click at [551, 261] on button "Next step >" at bounding box center [556, 267] width 54 height 18
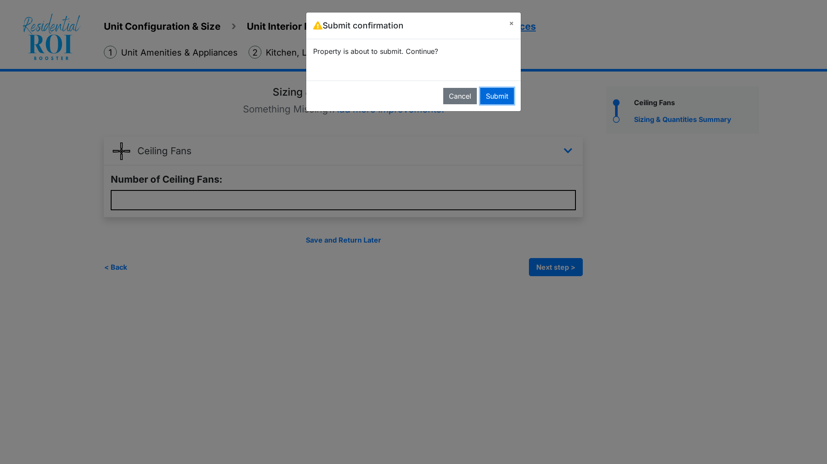
click at [499, 94] on button "Submit" at bounding box center [497, 96] width 34 height 16
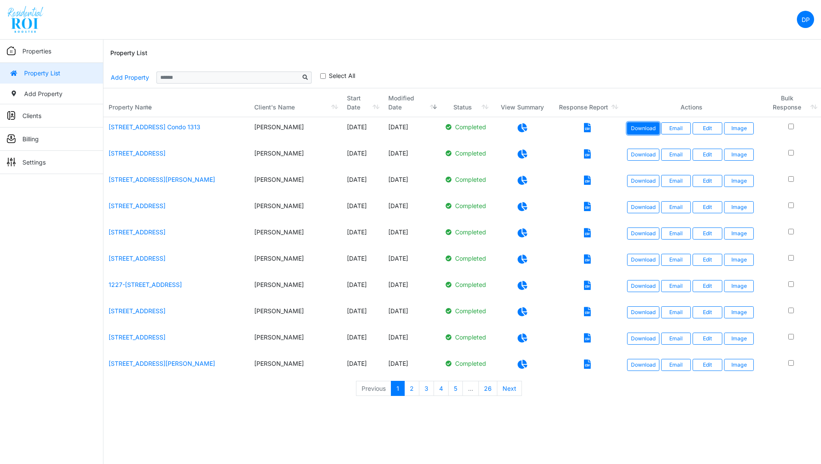
click at [647, 130] on link "Download" at bounding box center [643, 128] width 32 height 12
